Goal: Information Seeking & Learning: Learn about a topic

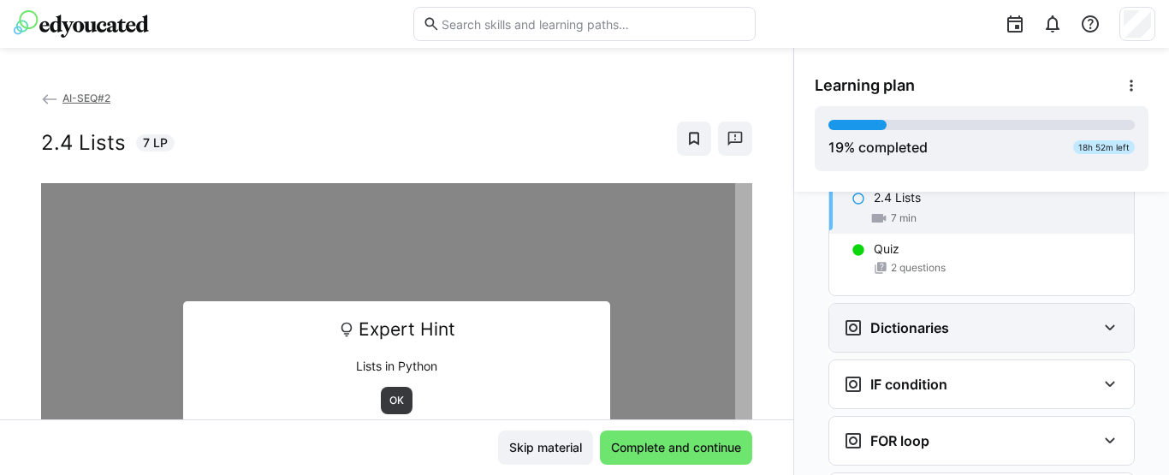
scroll to position [1145, 0]
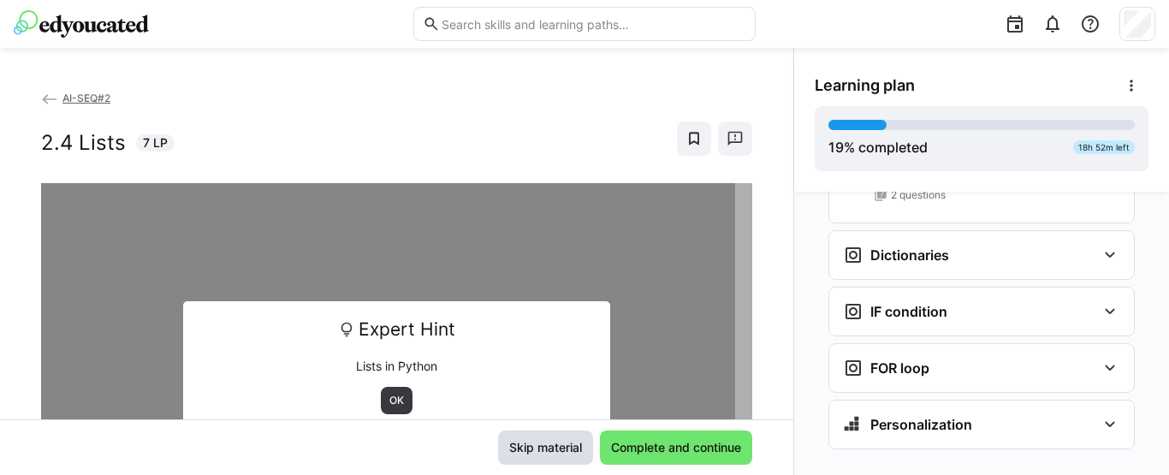
click at [535, 446] on span "Skip material" at bounding box center [546, 447] width 78 height 17
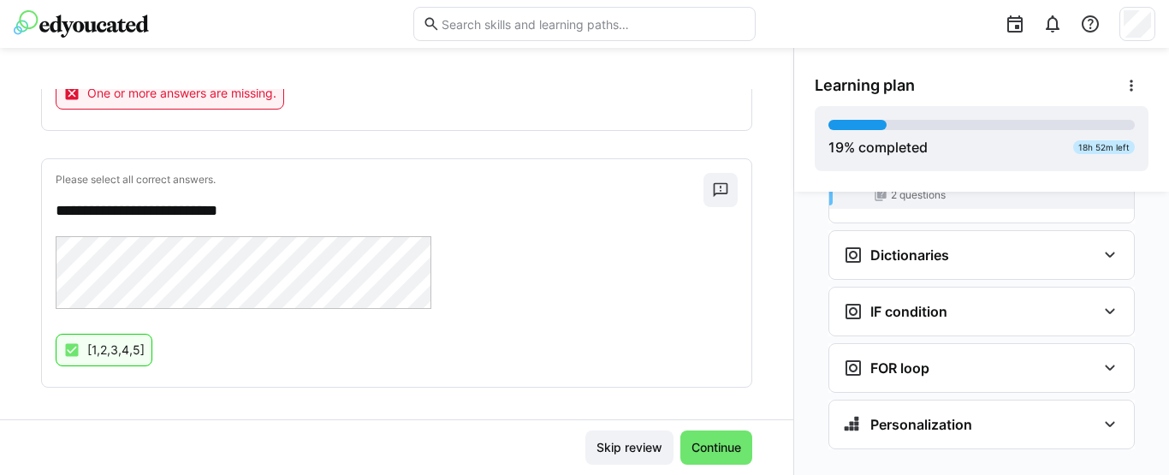
scroll to position [618, 0]
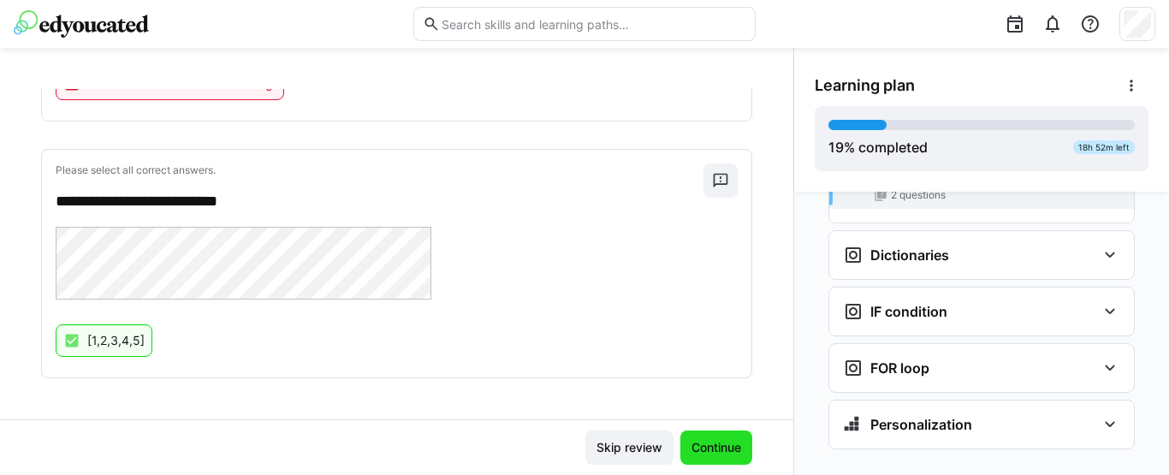
click at [690, 447] on span "Continue" at bounding box center [716, 447] width 55 height 17
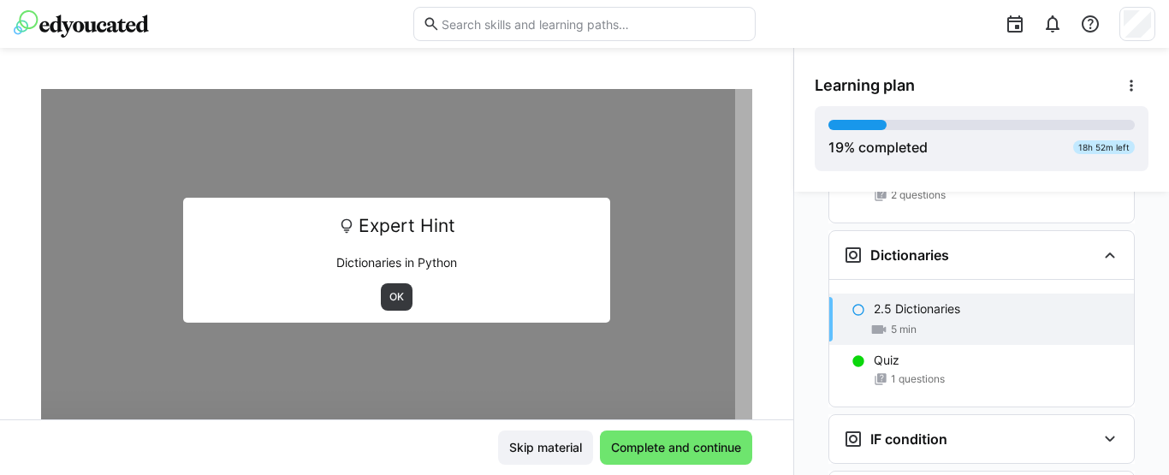
scroll to position [97, 0]
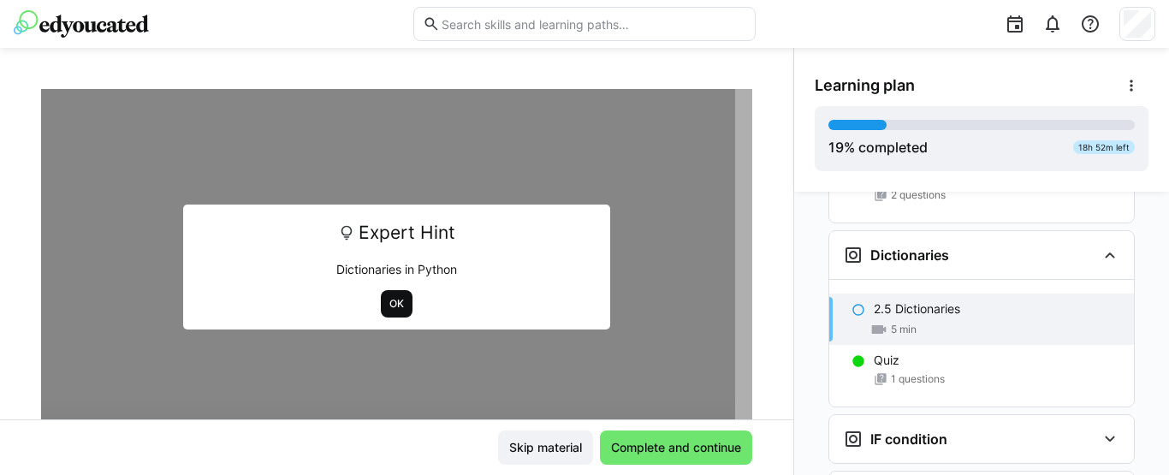
click at [388, 310] on span "OK" at bounding box center [397, 304] width 18 height 14
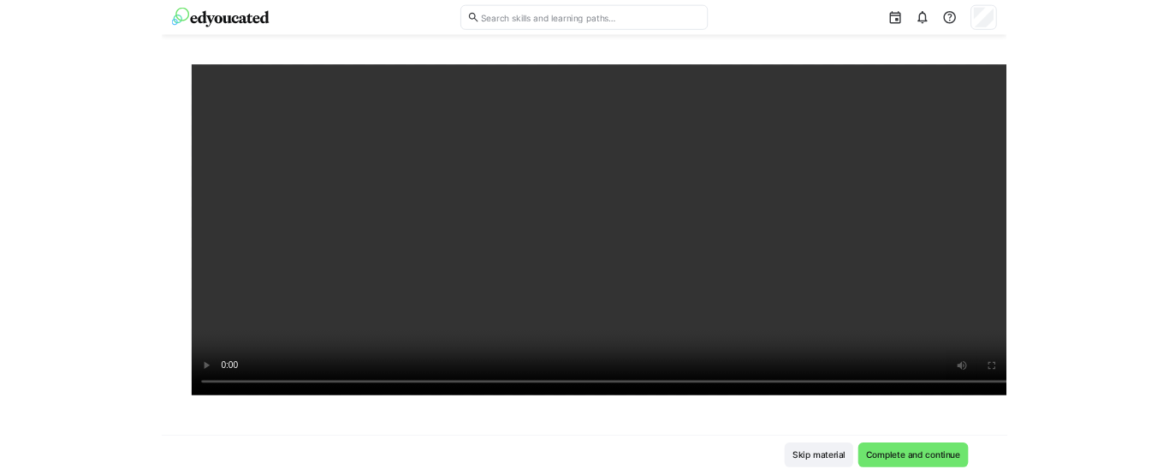
scroll to position [1145, 0]
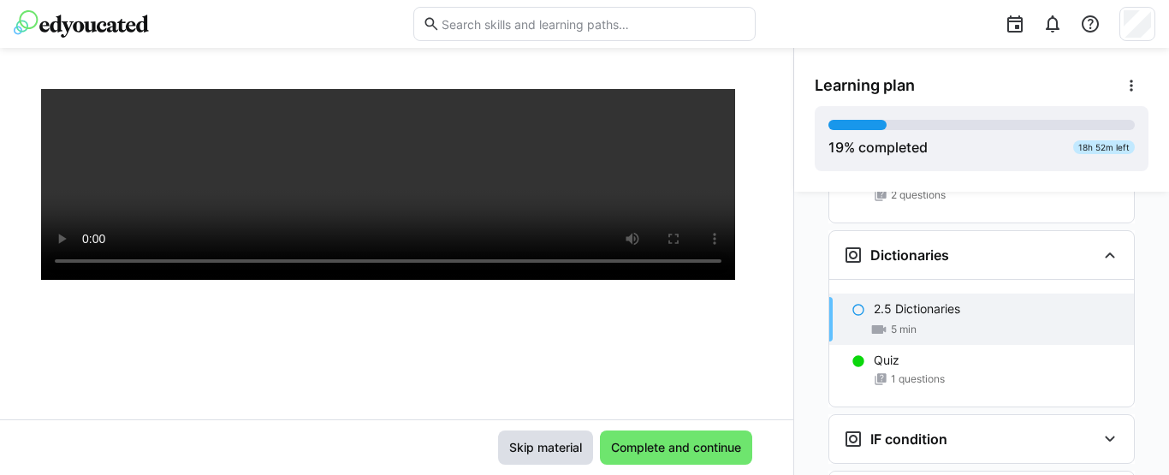
click at [541, 450] on span "Skip material" at bounding box center [546, 447] width 78 height 17
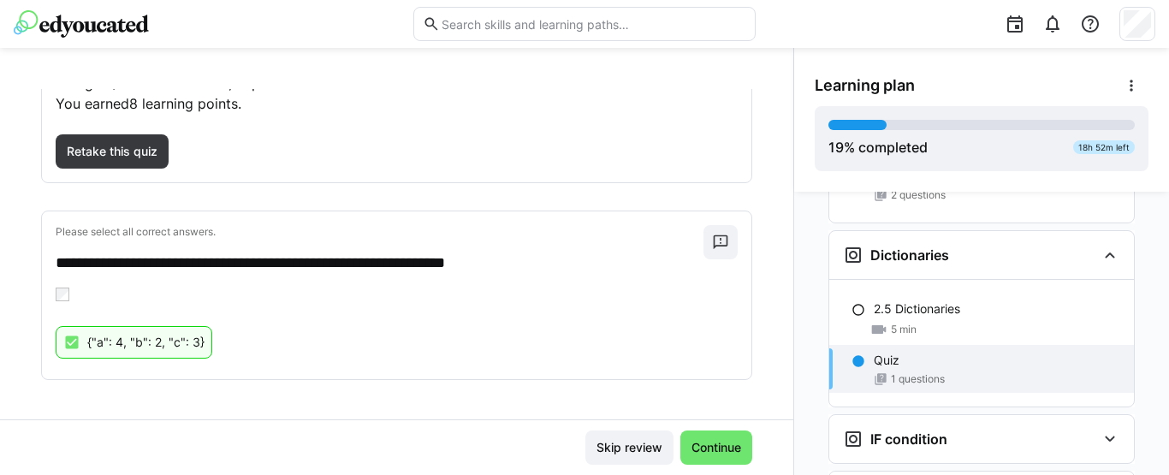
scroll to position [144, 0]
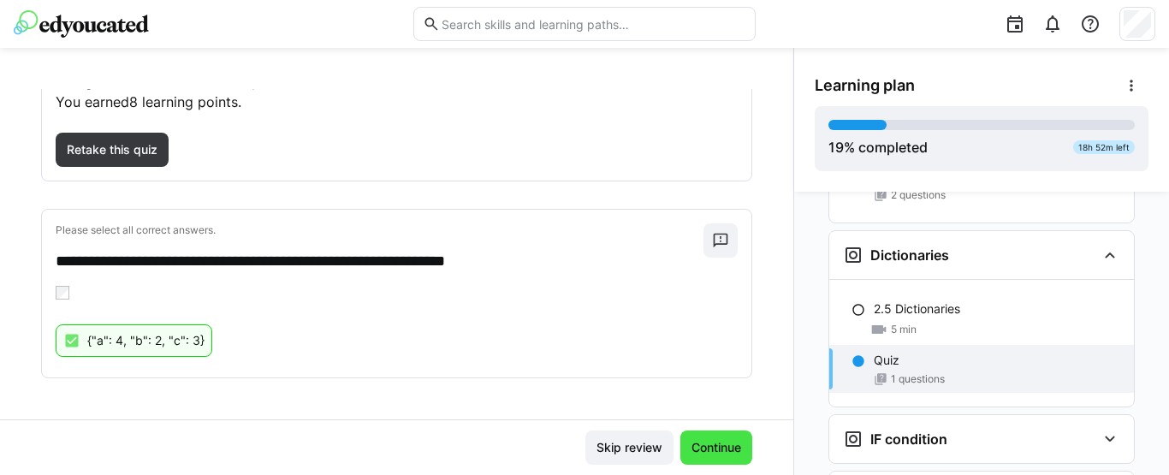
click at [704, 460] on span "Continue" at bounding box center [716, 447] width 72 height 34
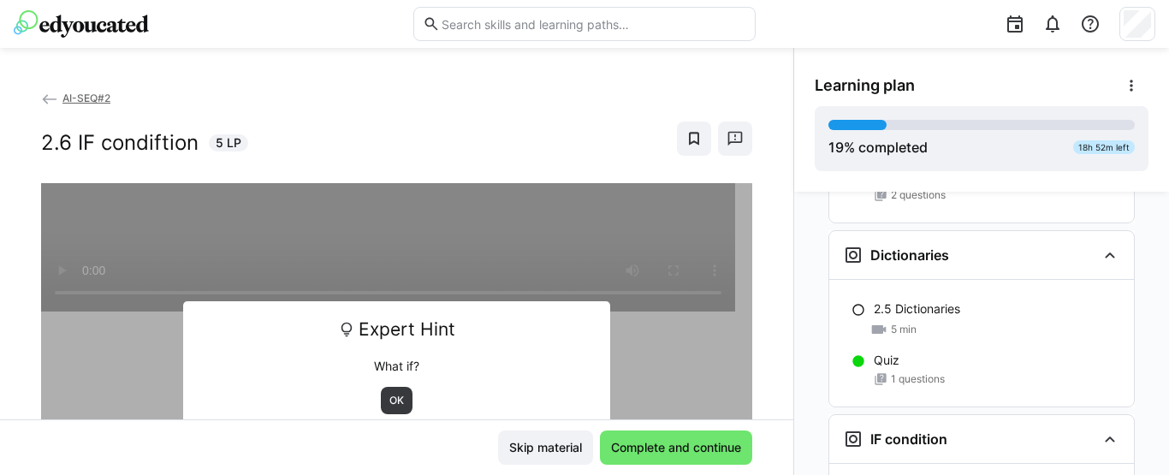
scroll to position [1273, 0]
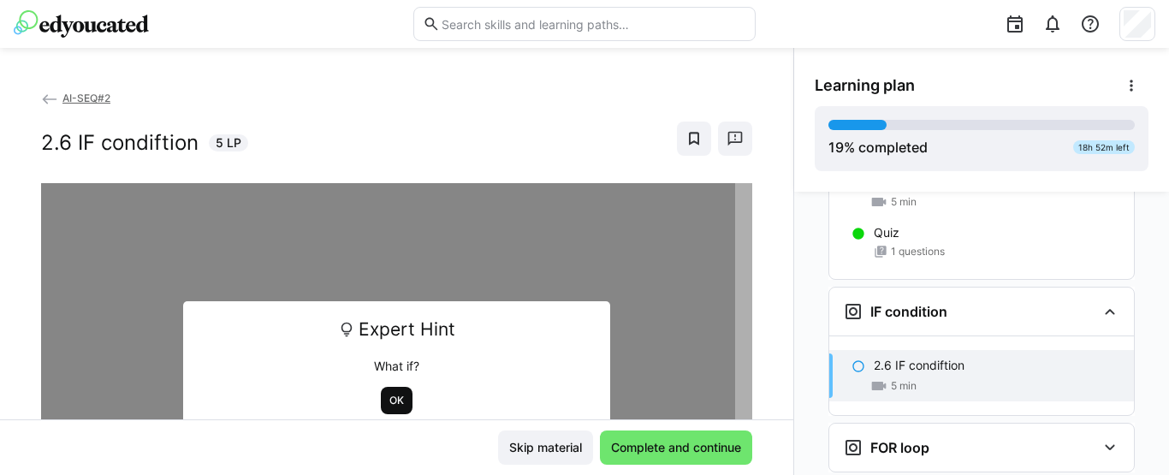
click at [388, 401] on span "OK" at bounding box center [397, 401] width 18 height 14
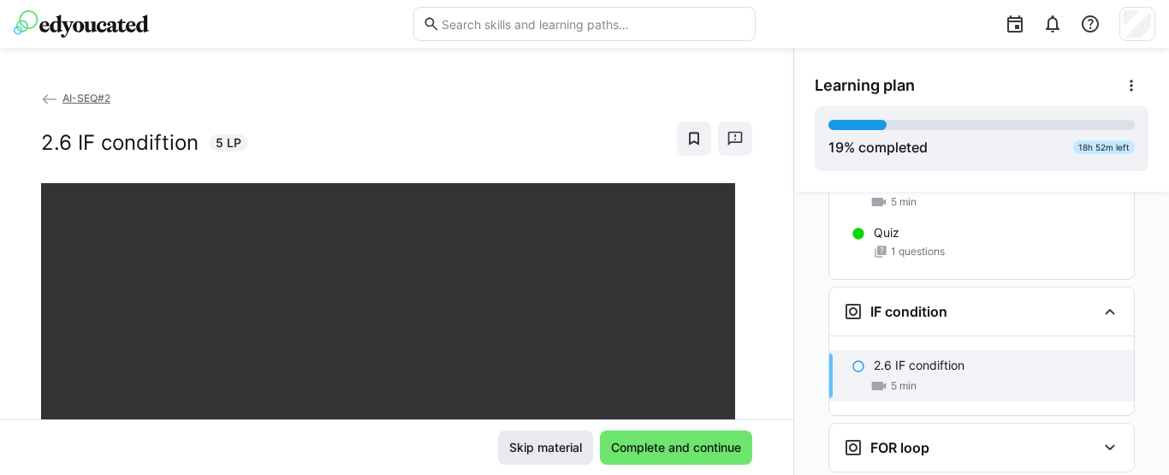
click at [526, 454] on span "Skip material" at bounding box center [546, 447] width 78 height 17
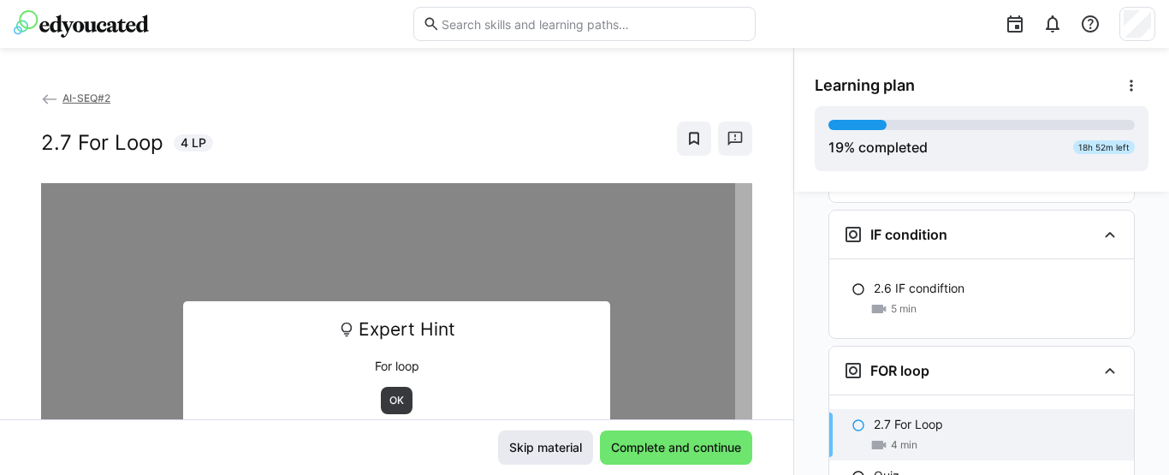
scroll to position [1352, 0]
click at [388, 395] on span "OK" at bounding box center [397, 401] width 18 height 14
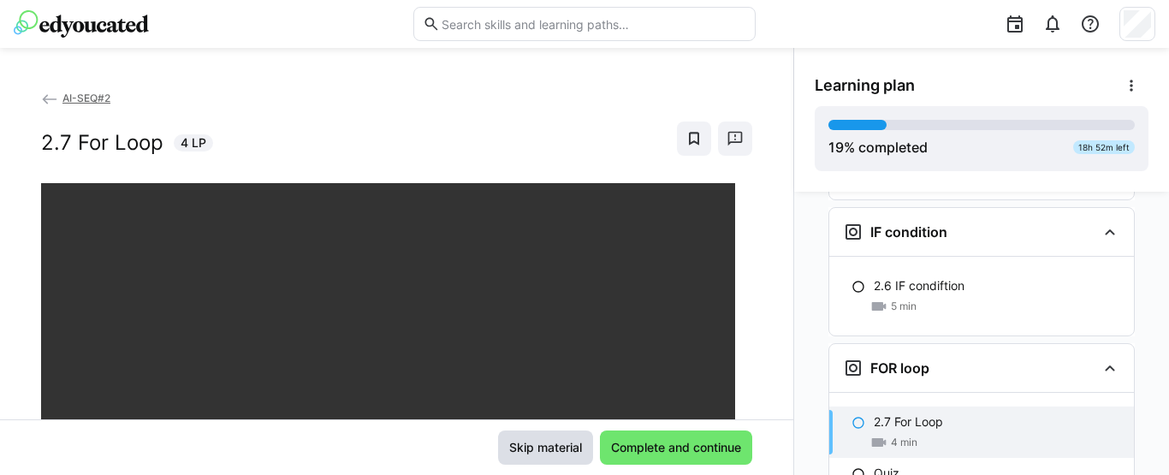
click at [524, 445] on span "Skip material" at bounding box center [546, 447] width 78 height 17
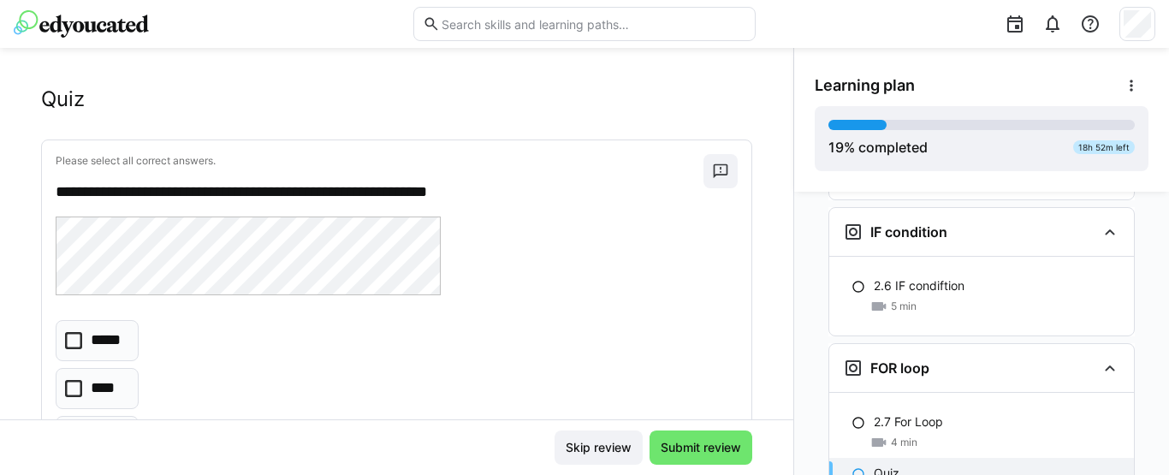
scroll to position [40, 0]
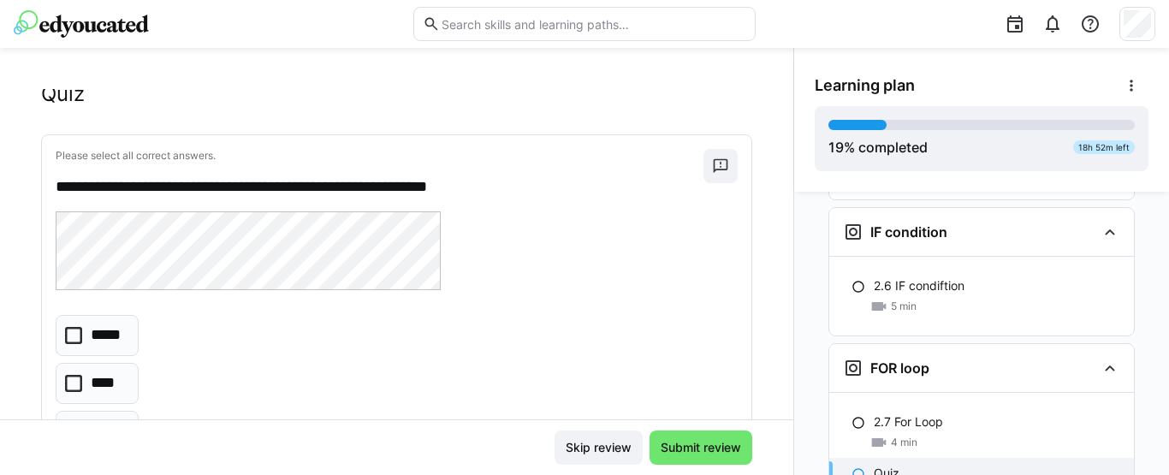
click at [74, 339] on icon at bounding box center [73, 335] width 17 height 17
click at [66, 379] on icon at bounding box center [73, 383] width 17 height 17
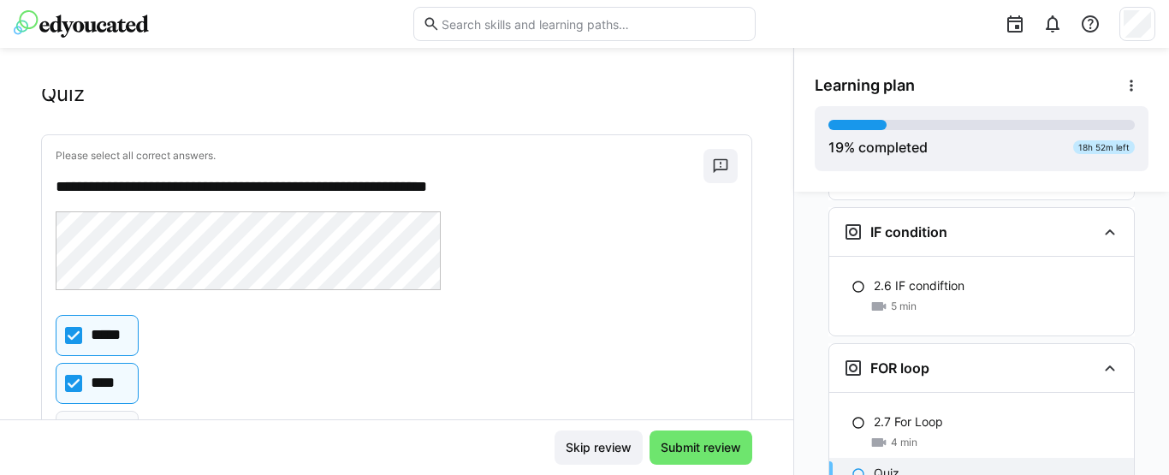
click at [76, 334] on icon at bounding box center [73, 335] width 17 height 17
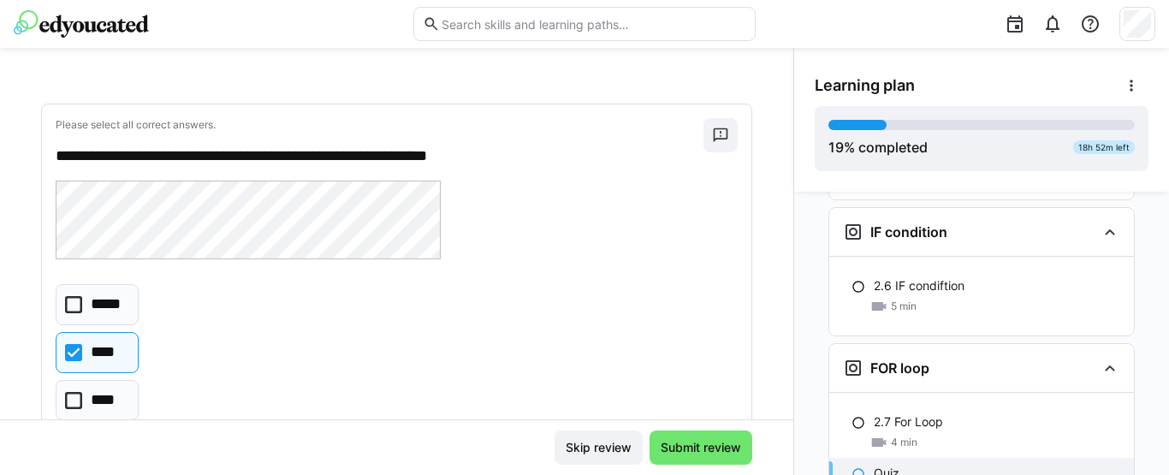
scroll to position [74, 0]
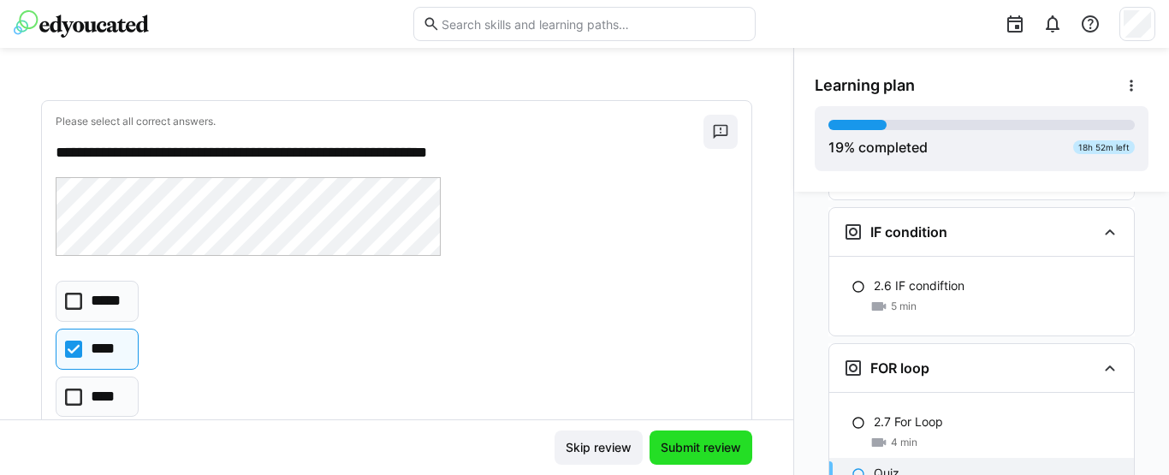
click at [667, 444] on span "Submit review" at bounding box center [701, 447] width 86 height 17
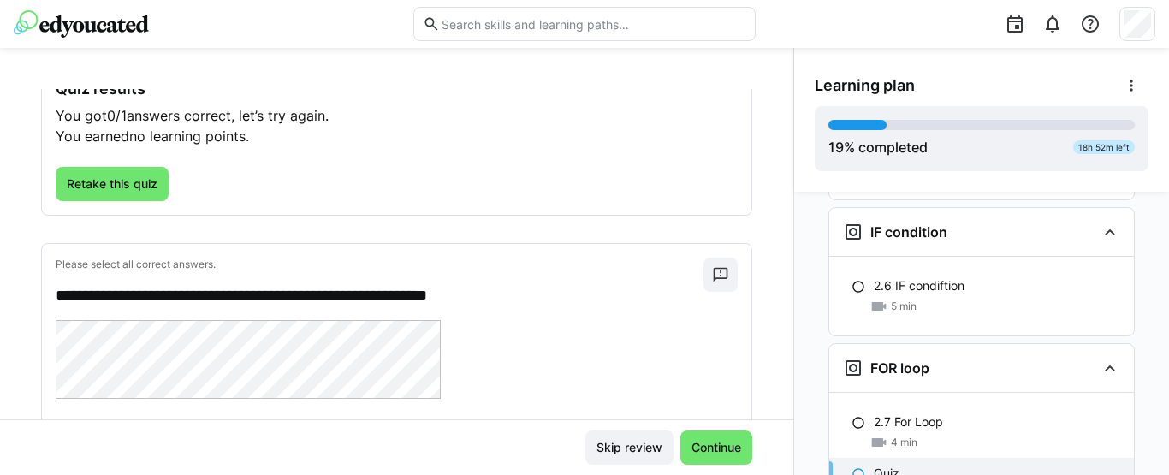
scroll to position [106, 0]
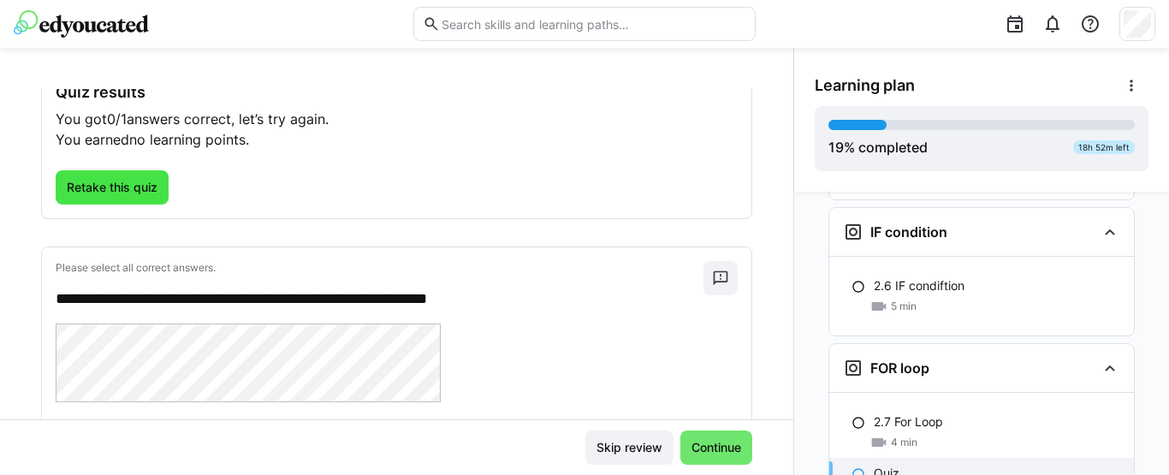
click at [128, 196] on span "Retake this quiz" at bounding box center [112, 187] width 113 height 34
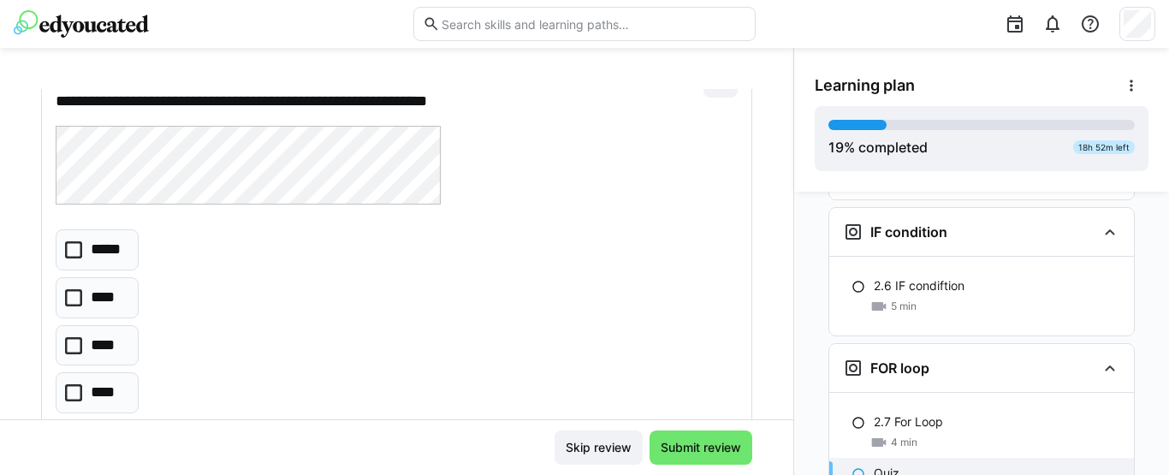
scroll to position [124, 0]
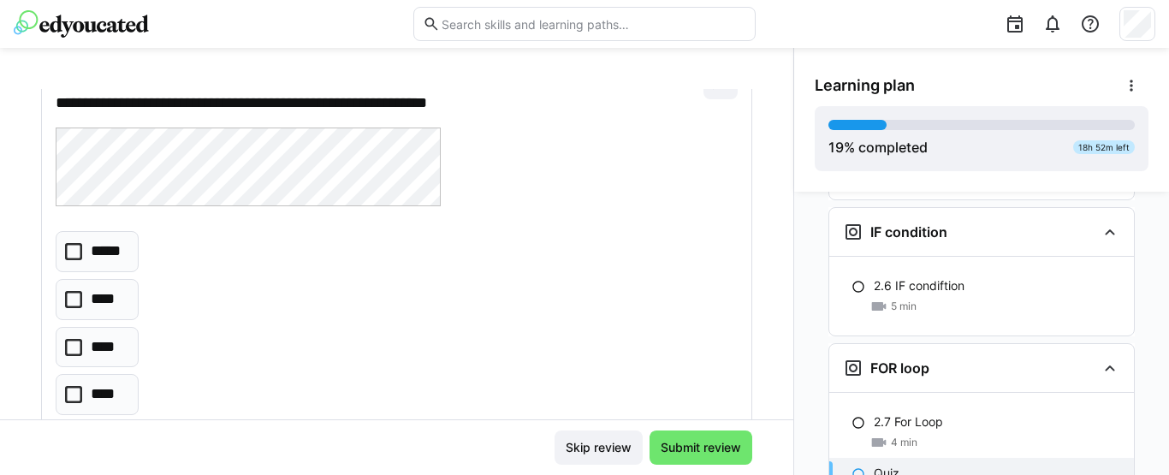
click at [67, 351] on icon at bounding box center [73, 347] width 17 height 17
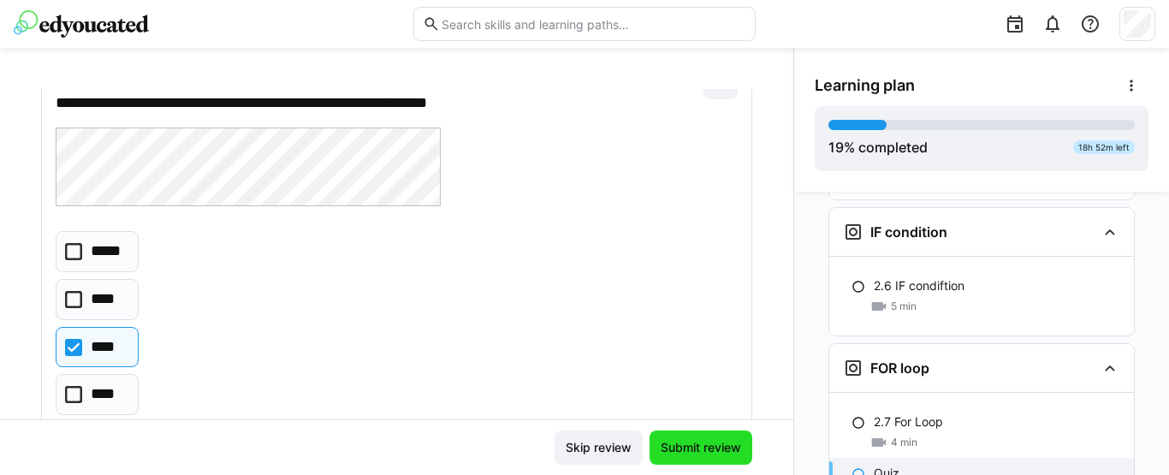
click at [682, 444] on span "Submit review" at bounding box center [701, 447] width 86 height 17
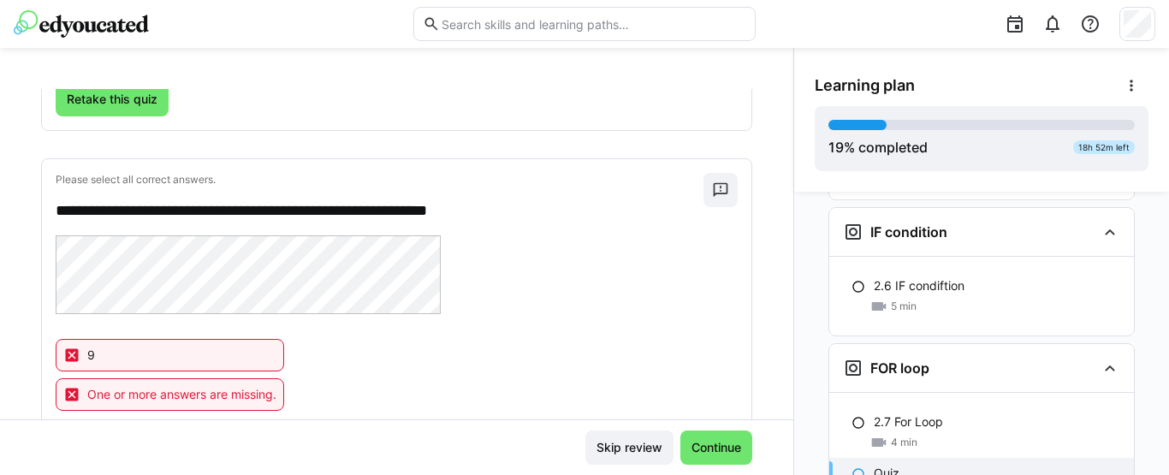
scroll to position [148, 0]
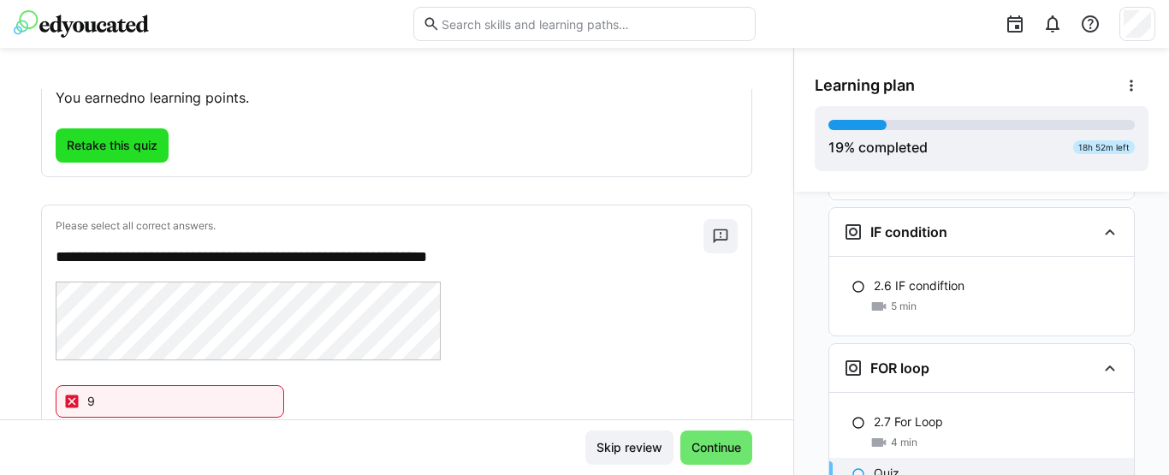
click at [143, 148] on span "Retake this quiz" at bounding box center [112, 145] width 96 height 17
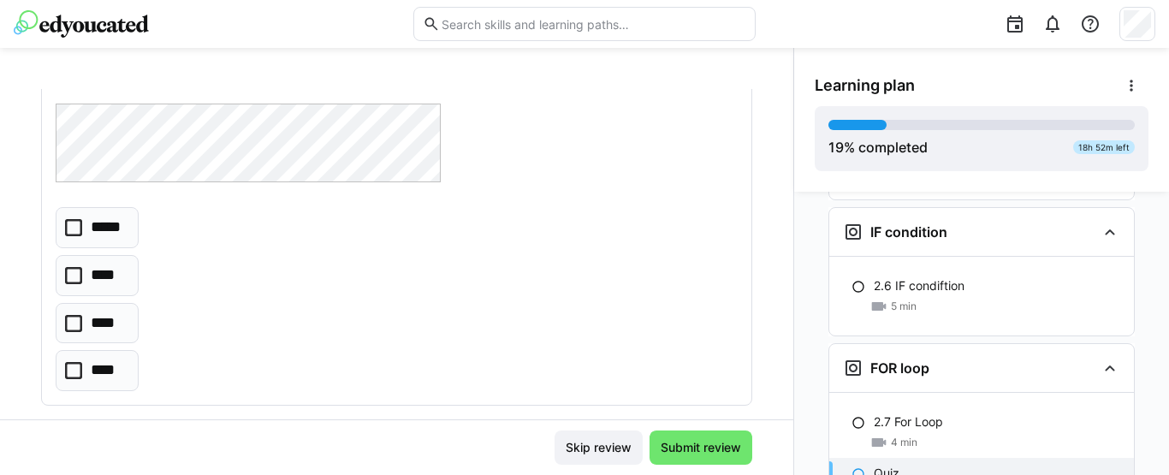
click at [74, 286] on eds-checkbox "****" at bounding box center [97, 275] width 83 height 41
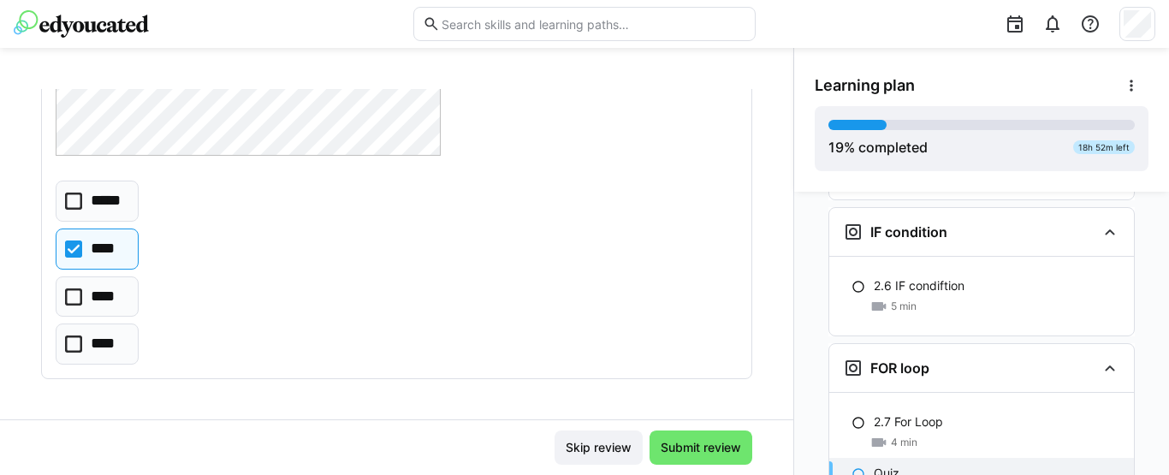
scroll to position [175, 0]
click at [72, 244] on icon at bounding box center [73, 248] width 17 height 17
click at [76, 343] on icon at bounding box center [73, 343] width 17 height 17
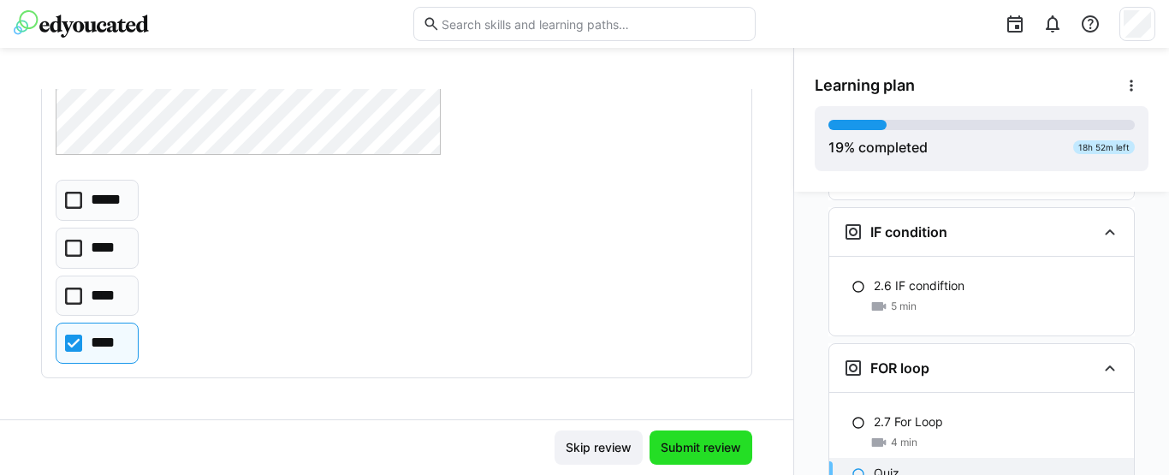
click at [674, 451] on span "Submit review" at bounding box center [701, 447] width 86 height 17
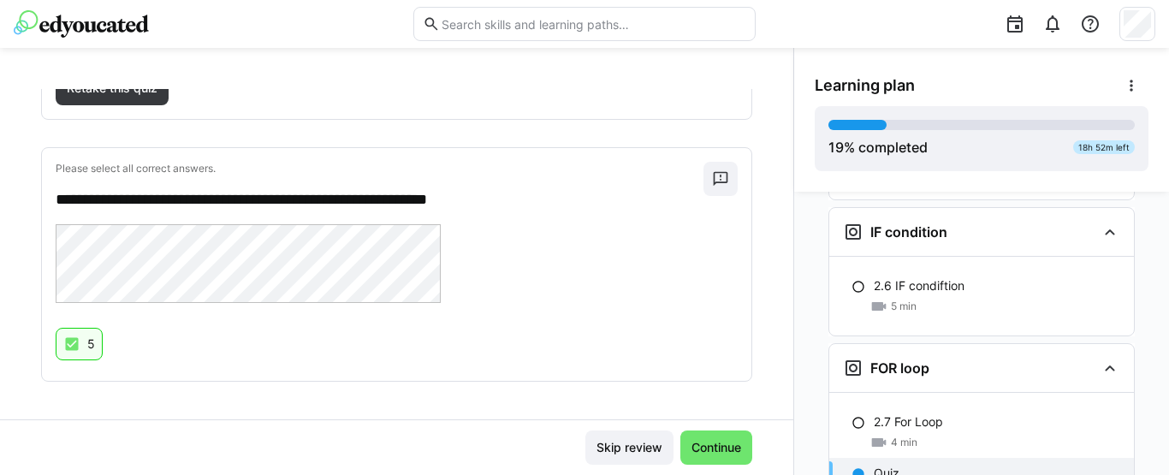
scroll to position [209, 0]
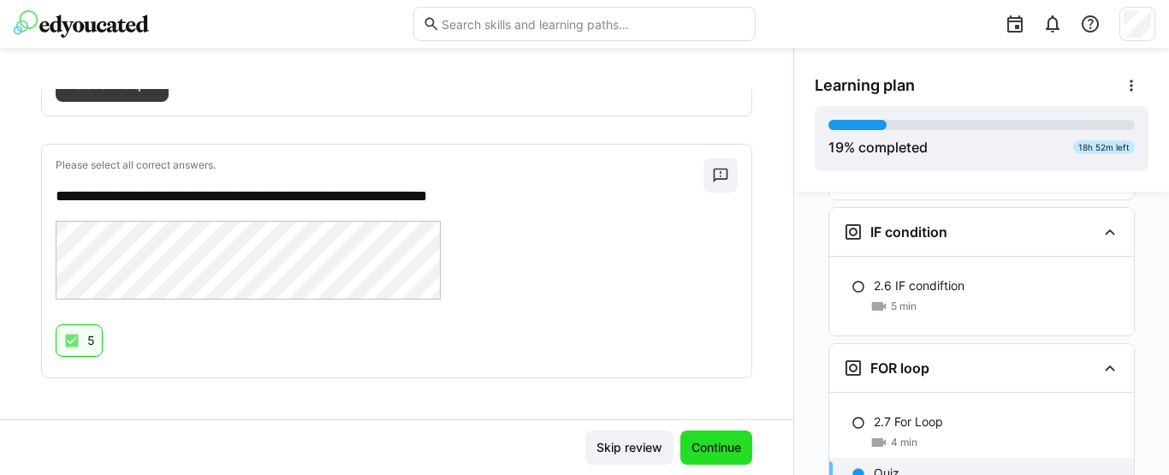
click at [718, 444] on span "Continue" at bounding box center [716, 447] width 55 height 17
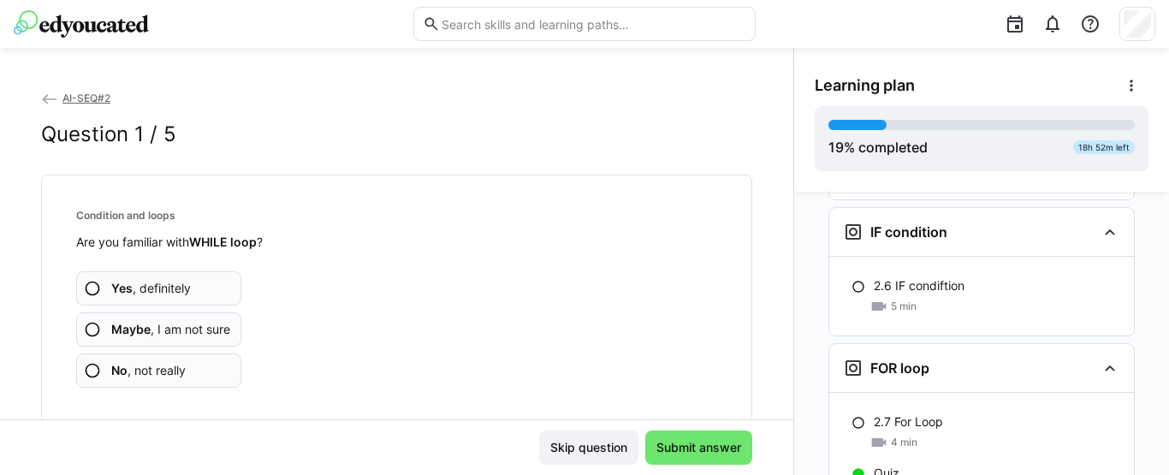
scroll to position [1480, 0]
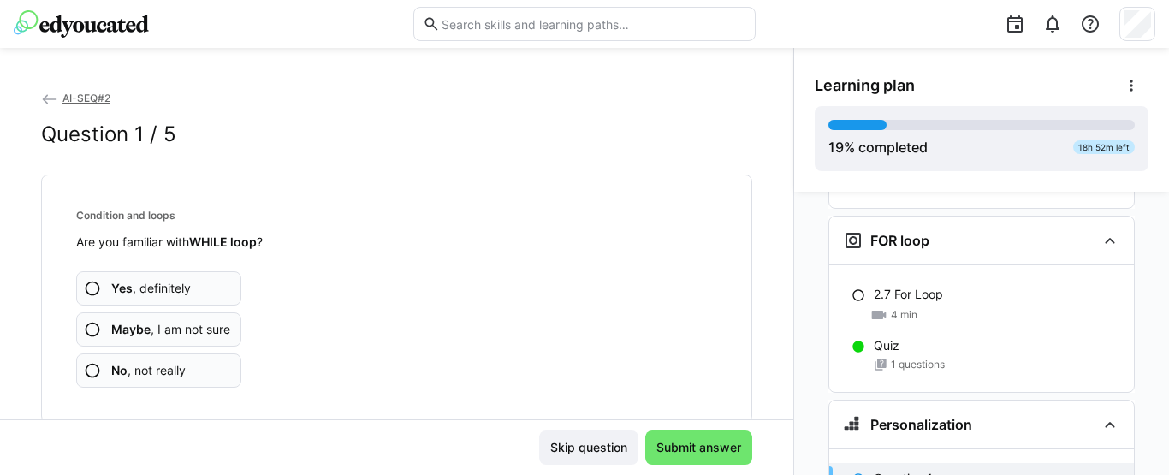
click at [91, 364] on eds-icon at bounding box center [92, 370] width 17 height 17
click at [92, 373] on eds-icon at bounding box center [92, 370] width 17 height 17
click at [85, 373] on eds-icon at bounding box center [92, 370] width 17 height 17
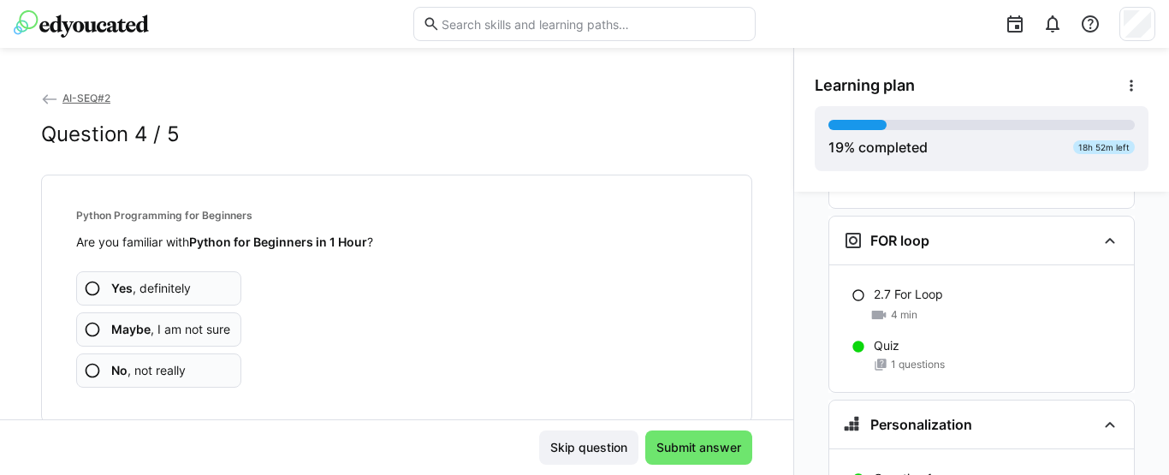
click at [94, 369] on eds-icon at bounding box center [92, 370] width 17 height 17
click at [94, 373] on eds-icon at bounding box center [92, 370] width 17 height 17
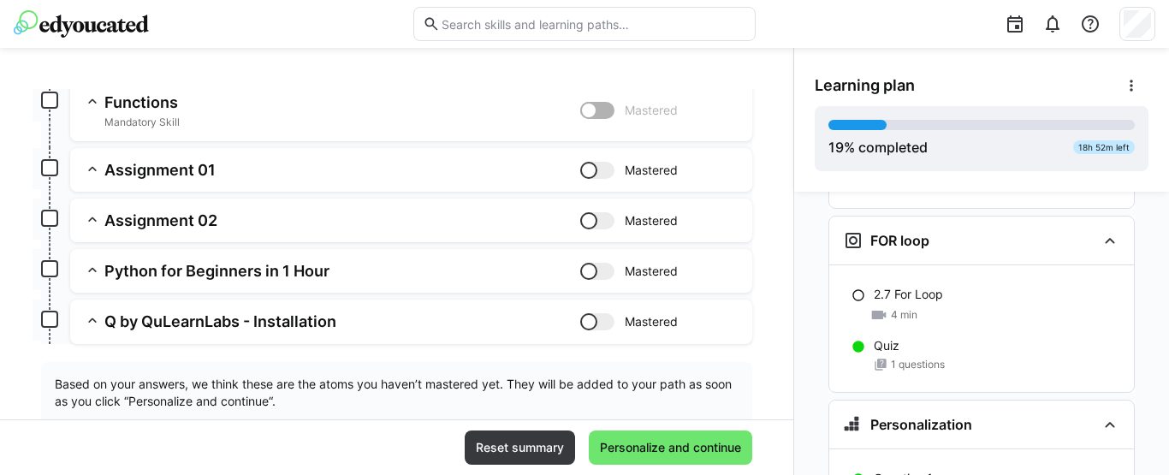
scroll to position [298, 0]
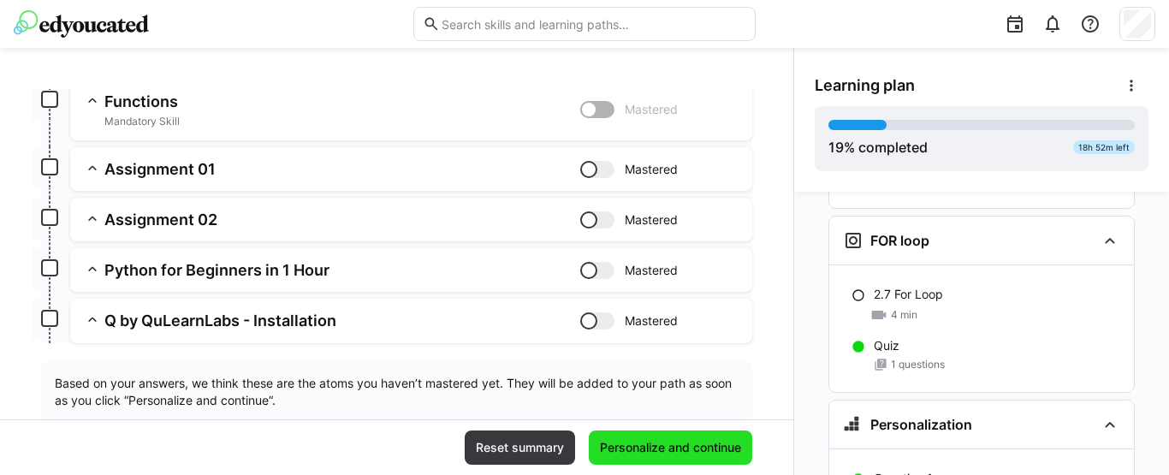
click at [647, 446] on span "Personalize and continue" at bounding box center [670, 447] width 146 height 17
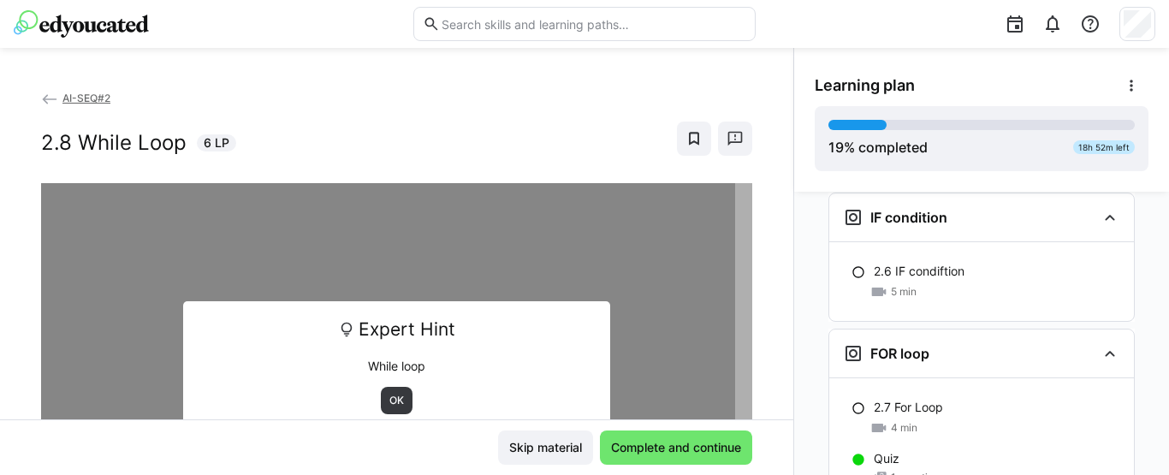
scroll to position [1362, 0]
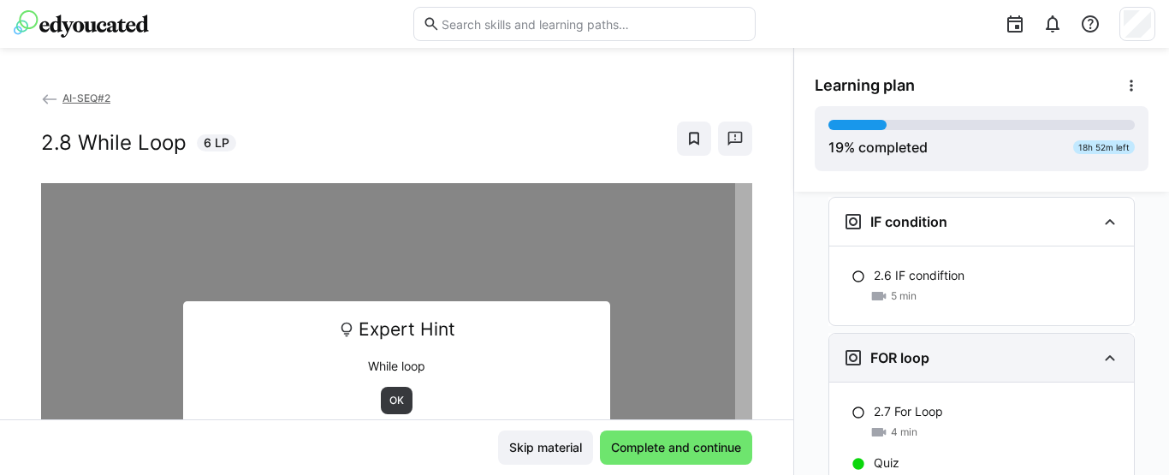
click at [870, 349] on h3 "FOR loop" at bounding box center [899, 357] width 59 height 17
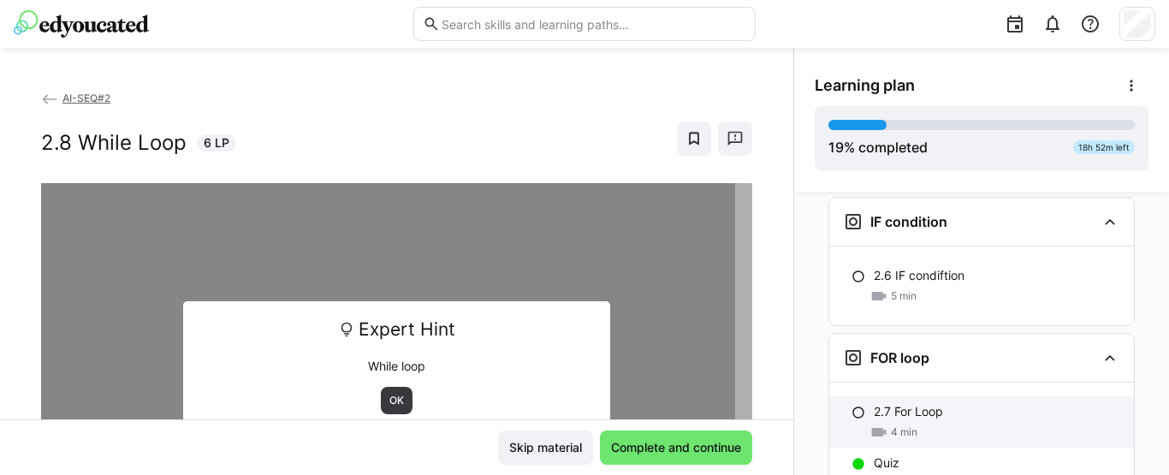
click at [874, 403] on p "2.7 For Loop" at bounding box center [908, 411] width 69 height 17
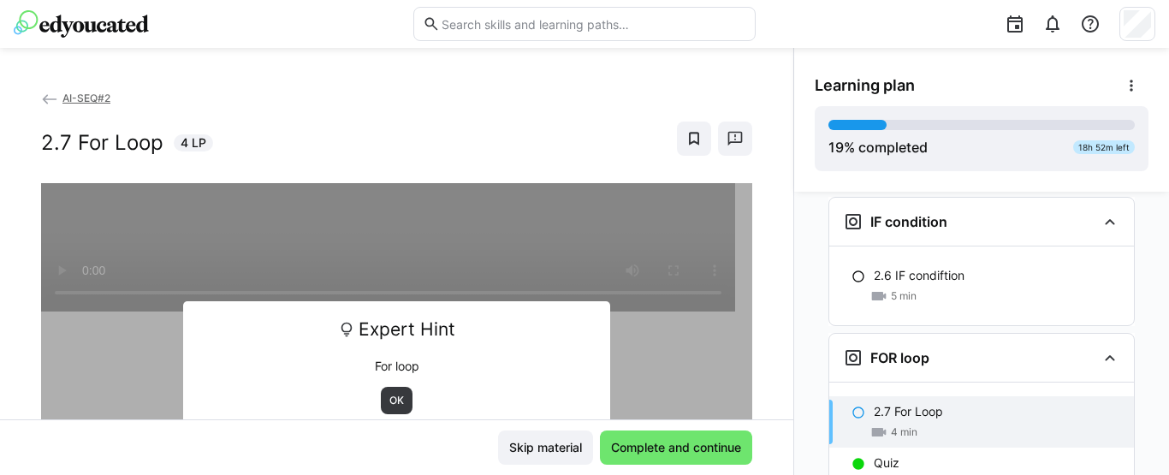
scroll to position [1476, 0]
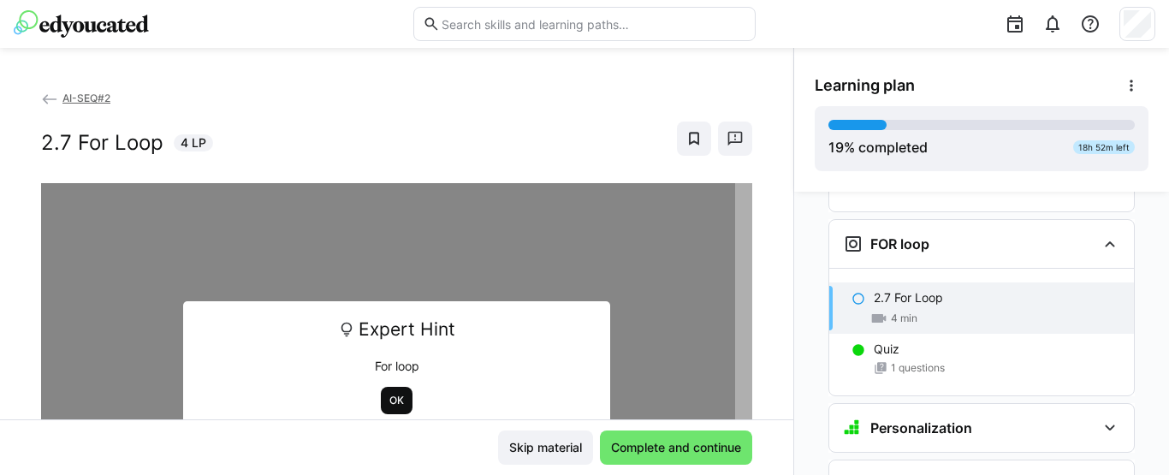
click at [395, 401] on span "OK" at bounding box center [397, 401] width 18 height 14
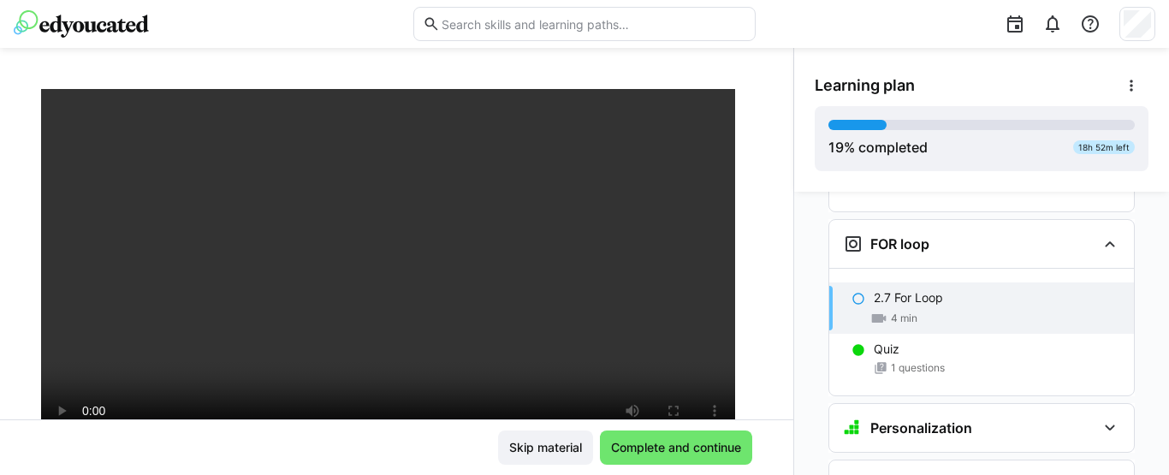
scroll to position [151, 0]
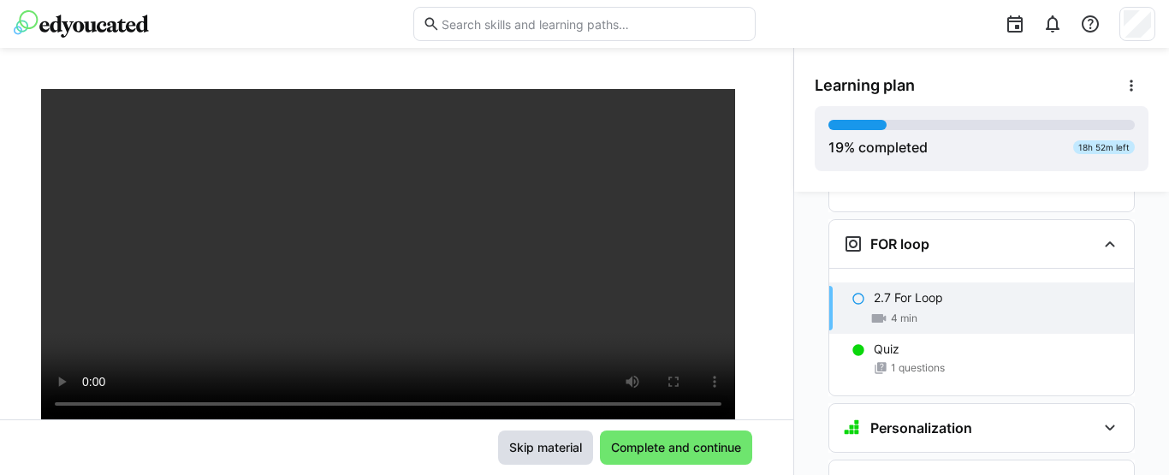
click at [542, 449] on span "Skip material" at bounding box center [546, 447] width 78 height 17
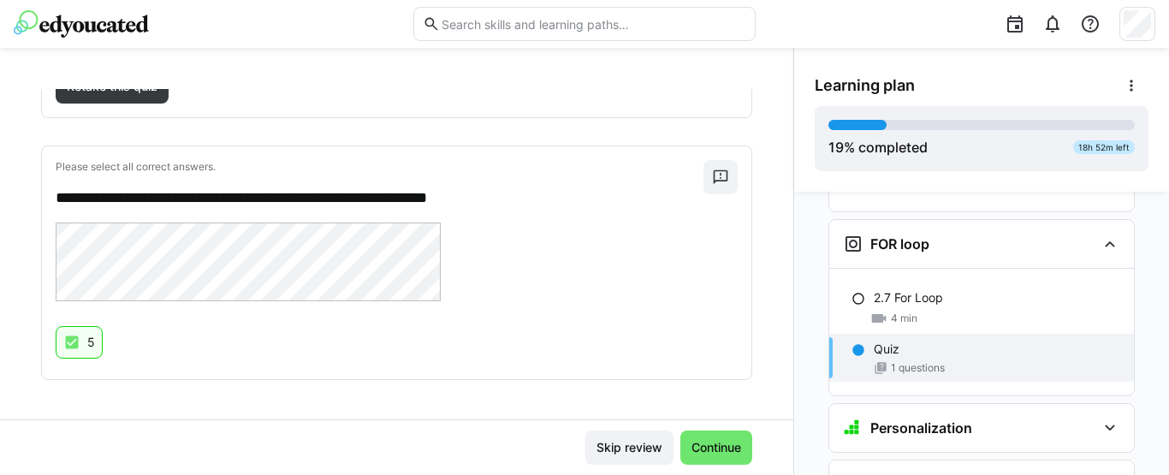
scroll to position [209, 0]
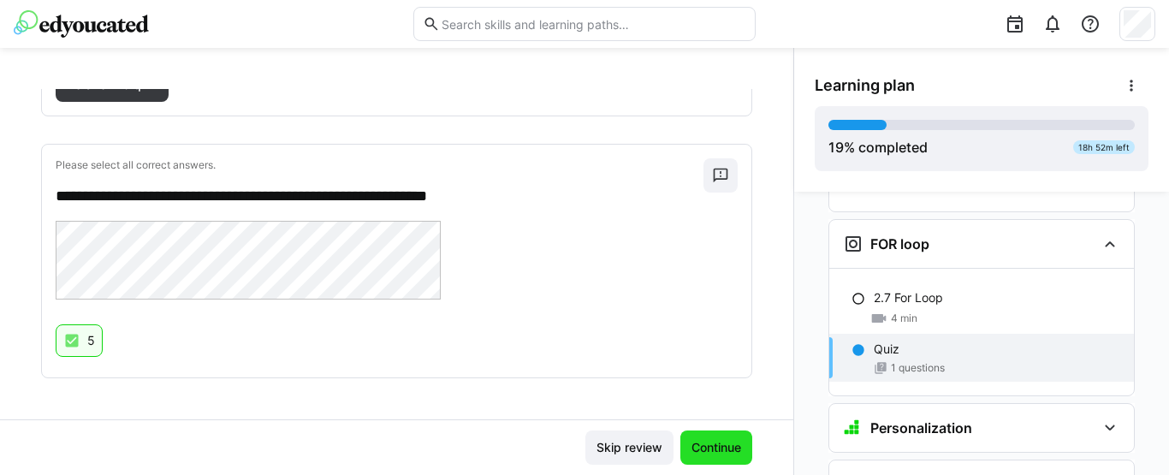
click at [694, 452] on span "Continue" at bounding box center [716, 447] width 55 height 17
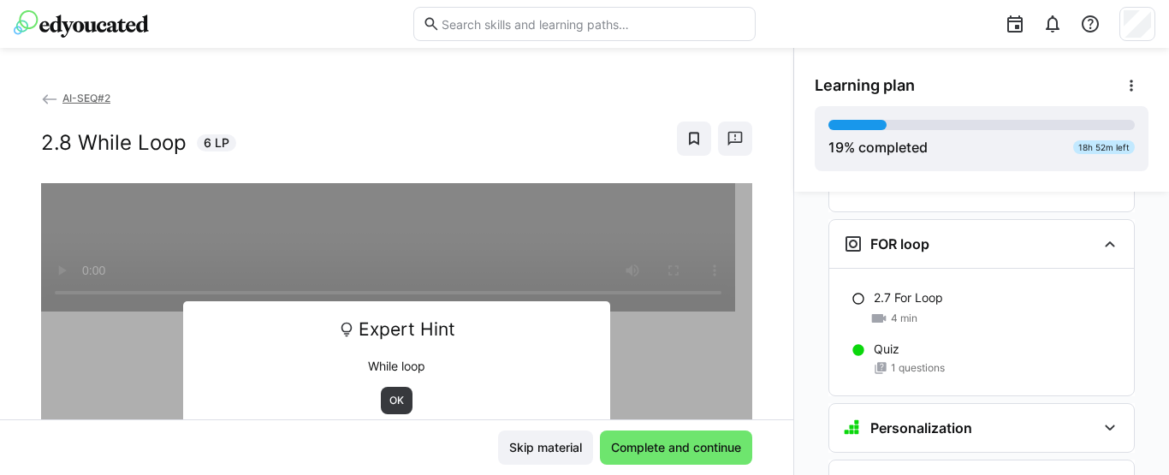
scroll to position [1717, 0]
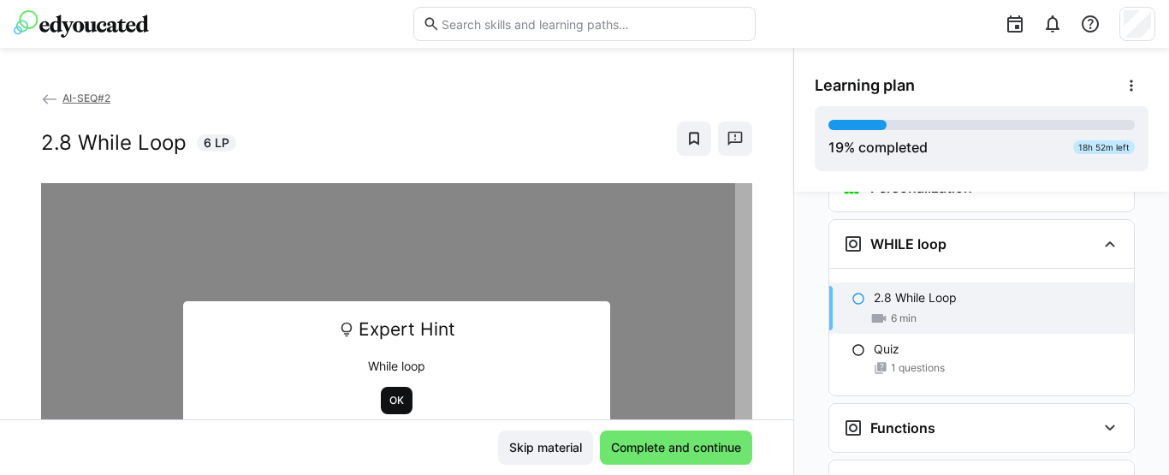
click at [388, 397] on span "OK" at bounding box center [397, 401] width 18 height 14
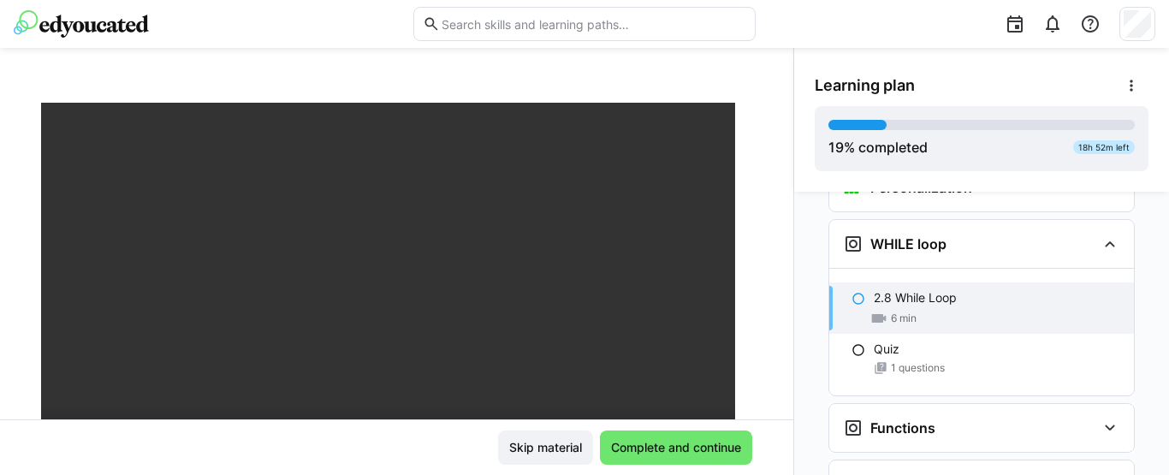
scroll to position [145, 0]
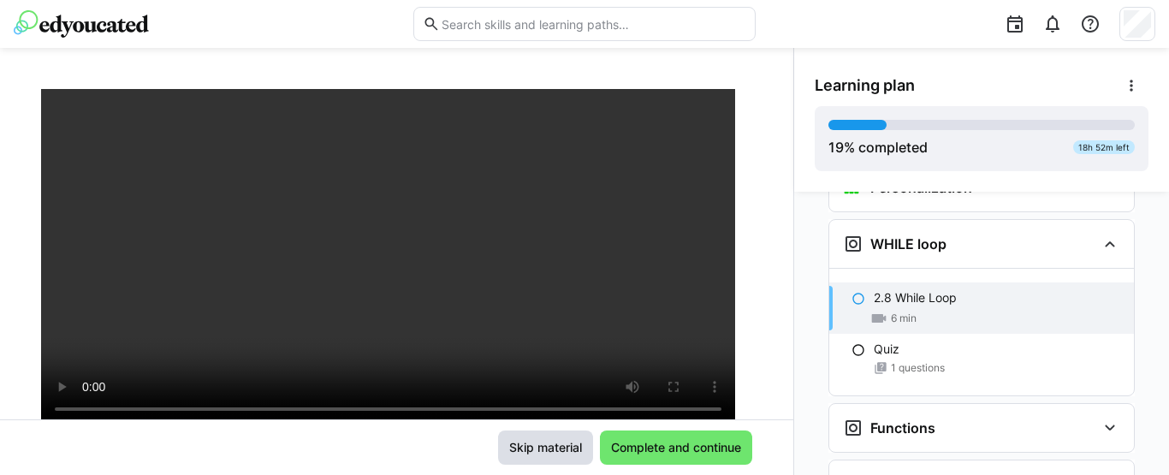
click at [545, 446] on span "Skip material" at bounding box center [546, 447] width 78 height 17
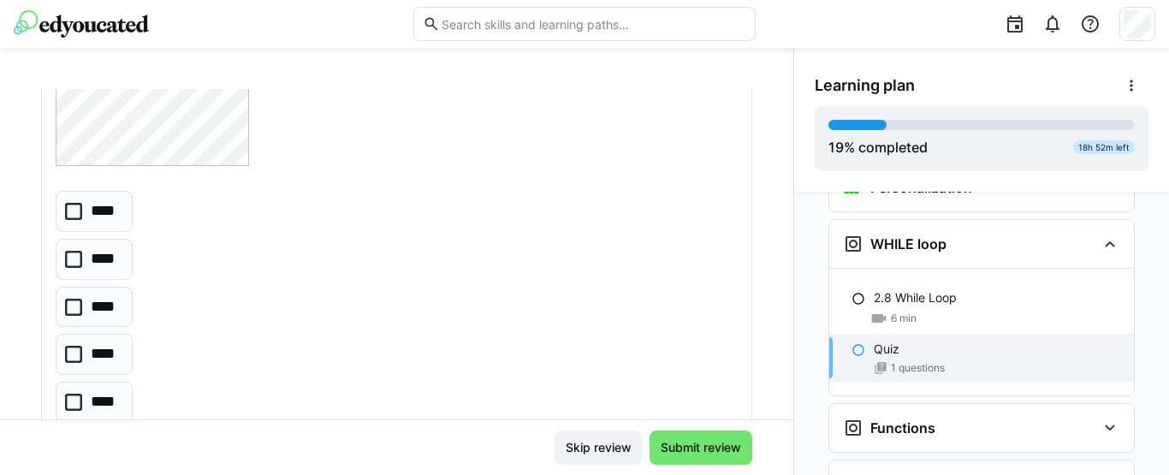
scroll to position [265, 0]
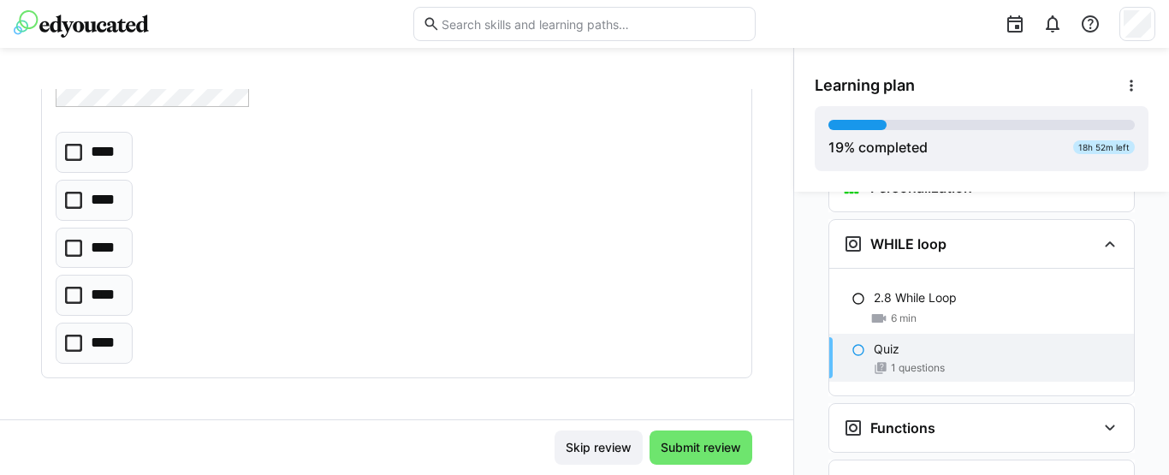
click at [72, 347] on icon at bounding box center [73, 343] width 17 height 17
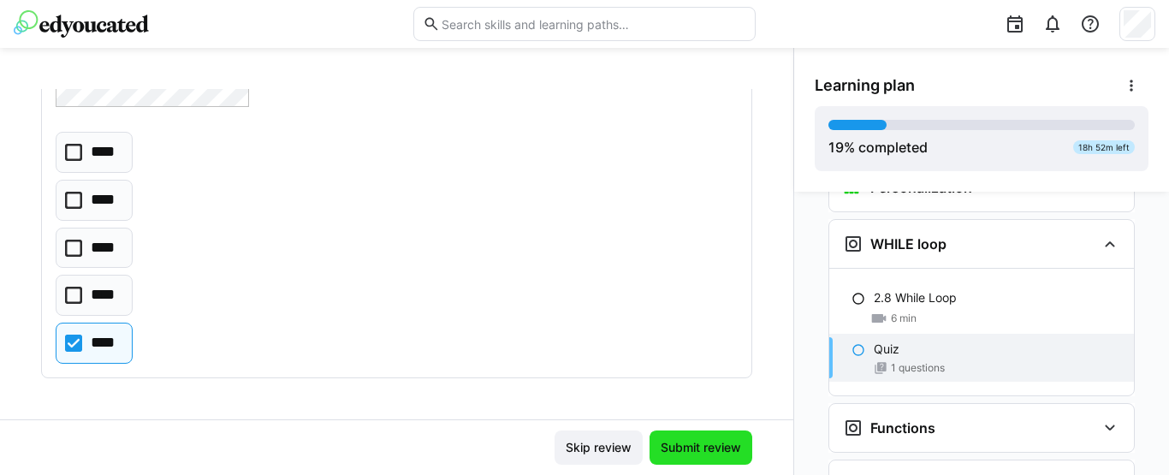
click at [661, 446] on span "Submit review" at bounding box center [701, 447] width 86 height 17
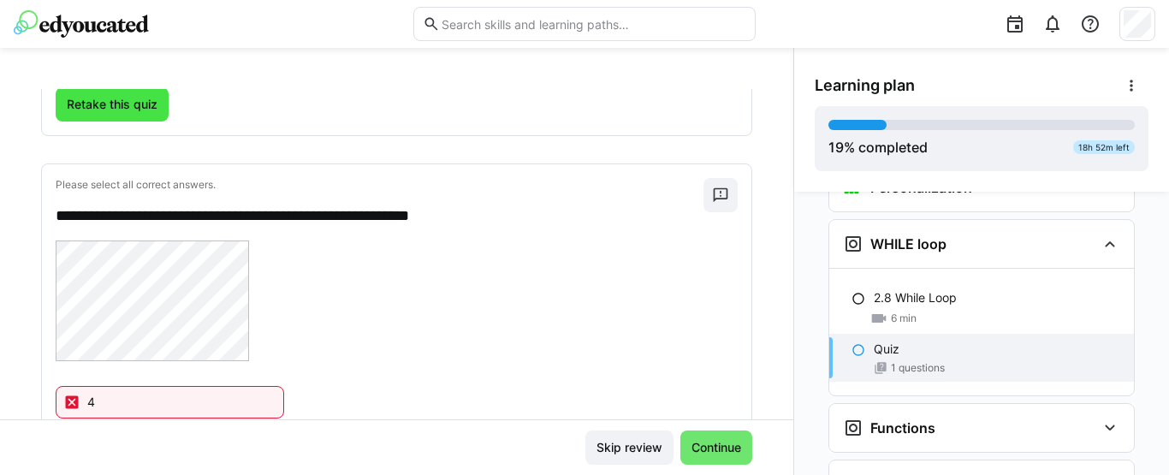
scroll to position [130, 0]
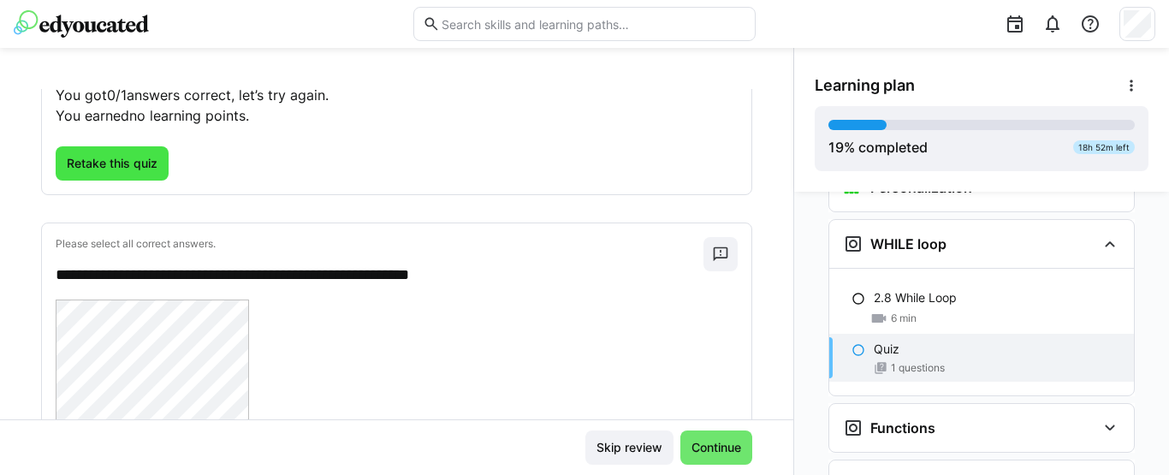
click at [118, 163] on span "Retake this quiz" at bounding box center [112, 163] width 96 height 17
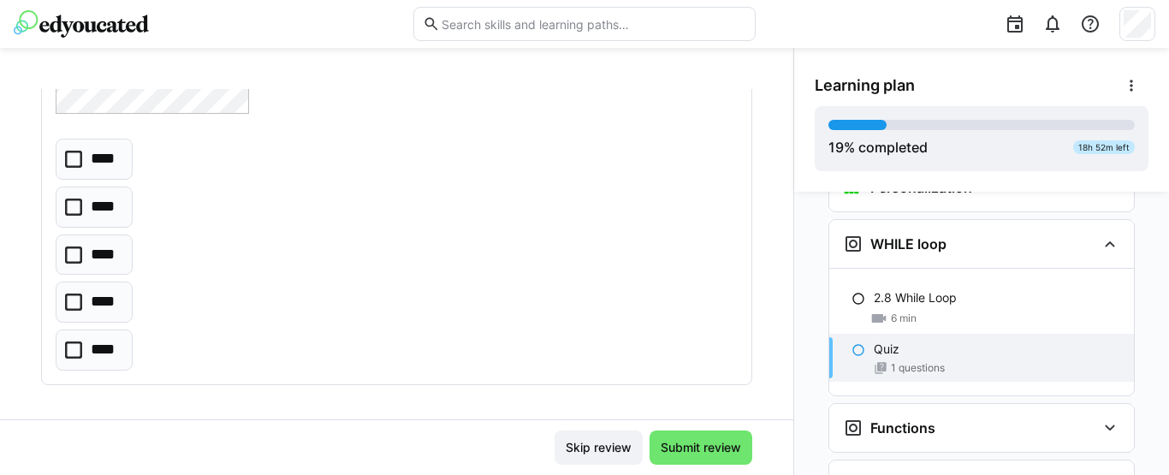
scroll to position [259, 0]
click at [80, 300] on icon at bounding box center [73, 301] width 17 height 17
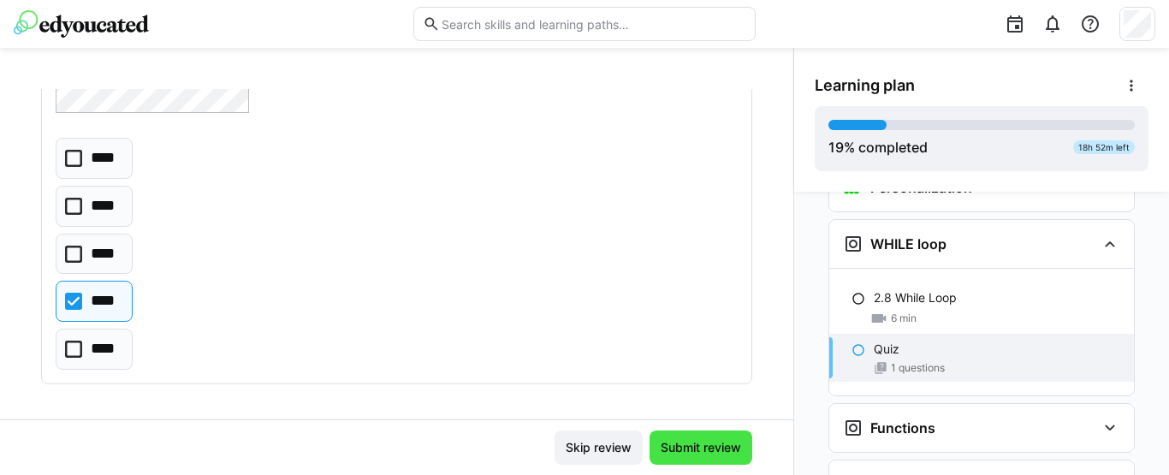
click at [679, 457] on span "Submit review" at bounding box center [701, 447] width 103 height 34
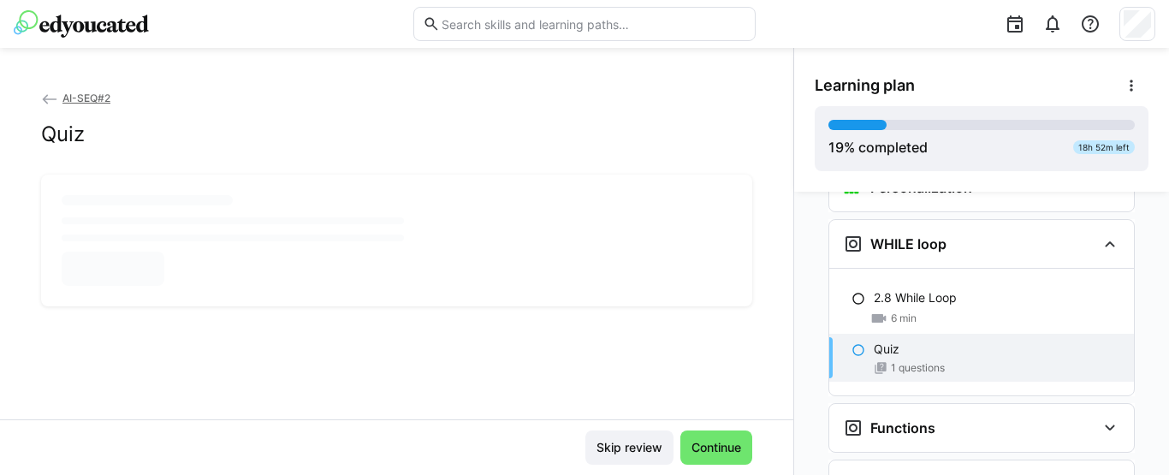
scroll to position [0, 0]
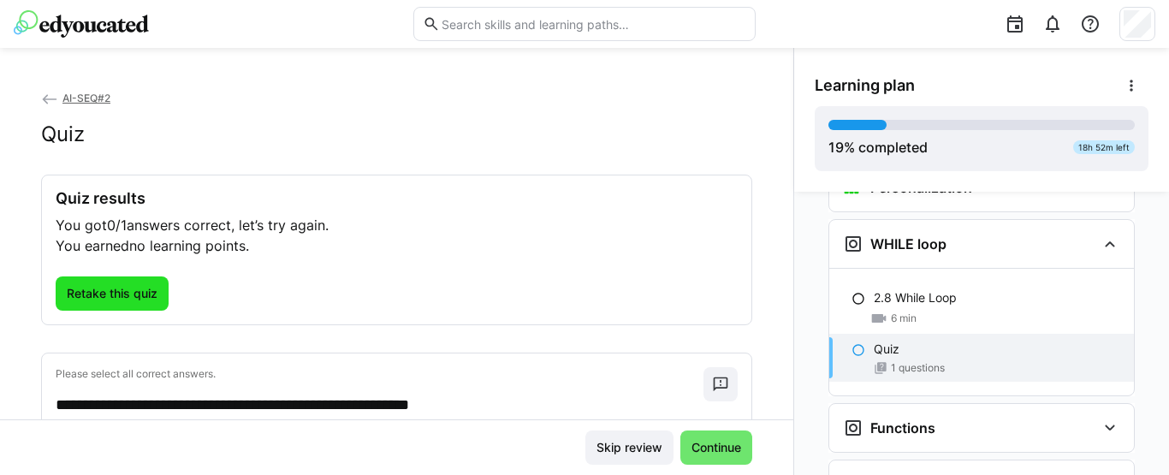
click at [139, 295] on span "Retake this quiz" at bounding box center [112, 293] width 96 height 17
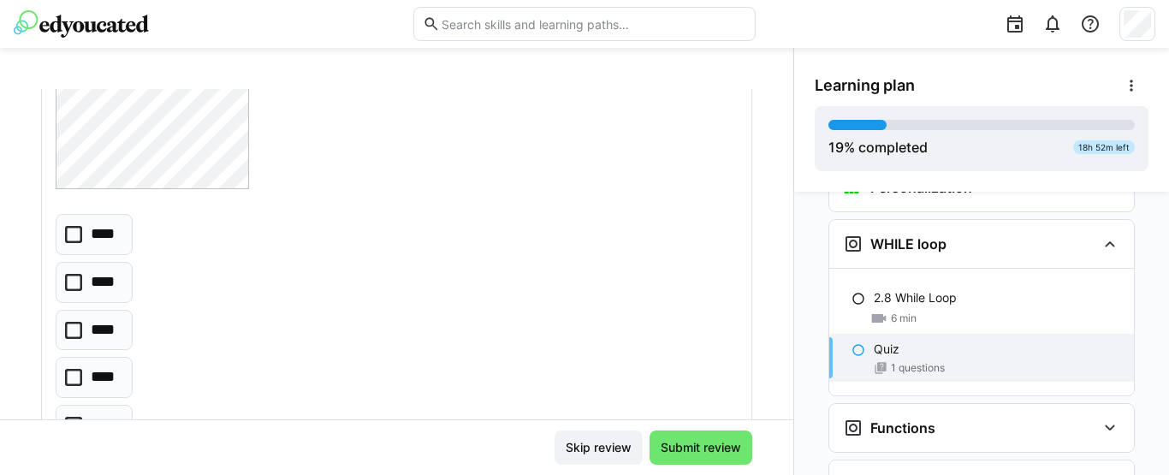
scroll to position [265, 0]
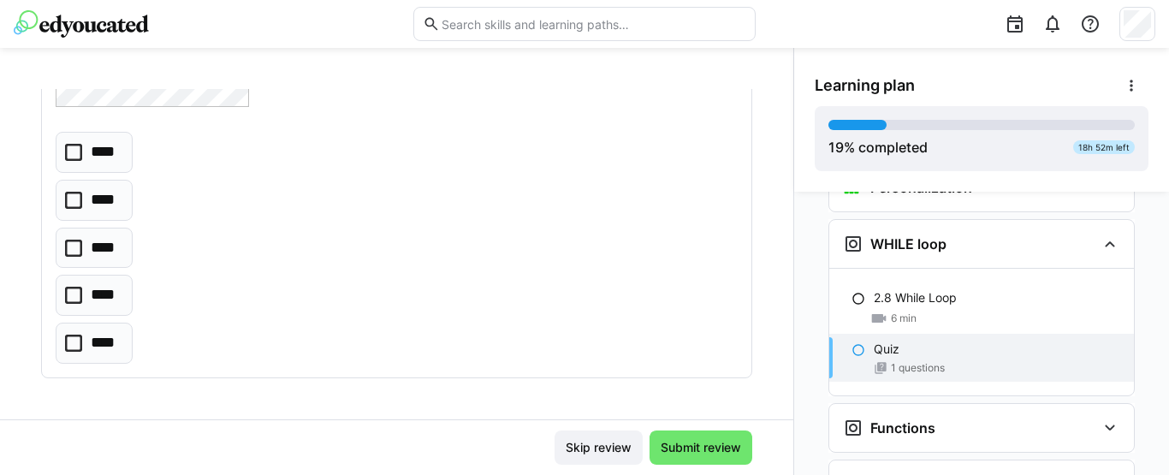
click at [79, 248] on icon at bounding box center [73, 248] width 17 height 17
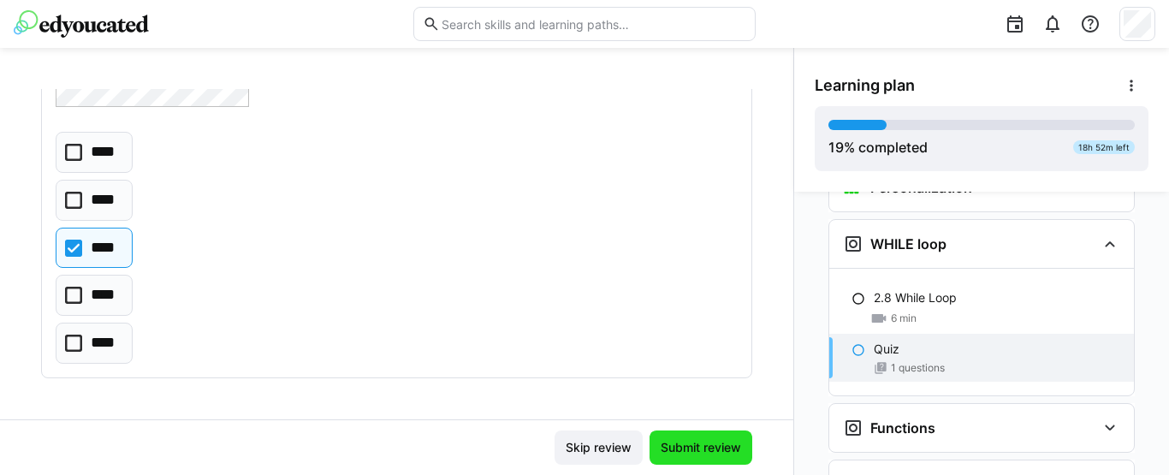
click at [681, 442] on span "Submit review" at bounding box center [701, 447] width 86 height 17
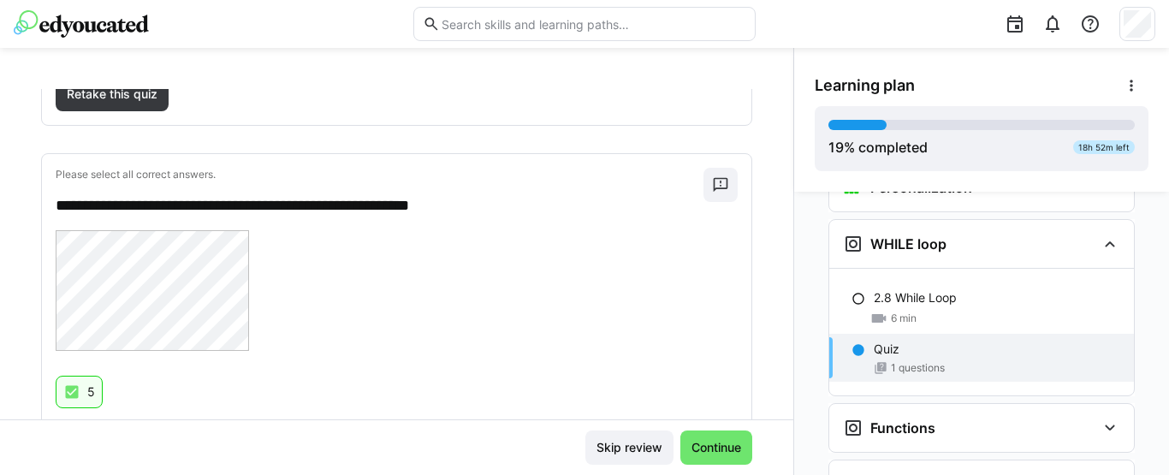
scroll to position [251, 0]
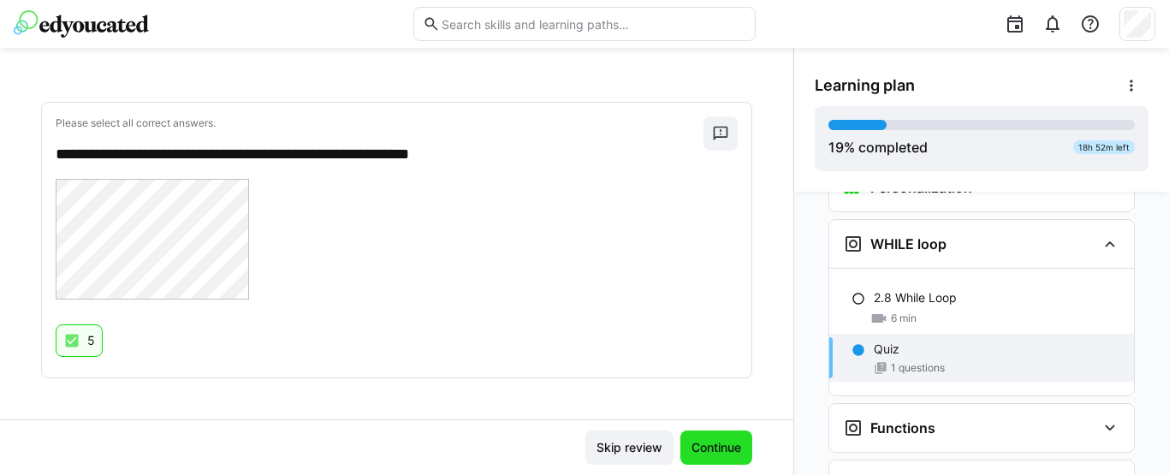
click at [703, 454] on span "Continue" at bounding box center [716, 447] width 55 height 17
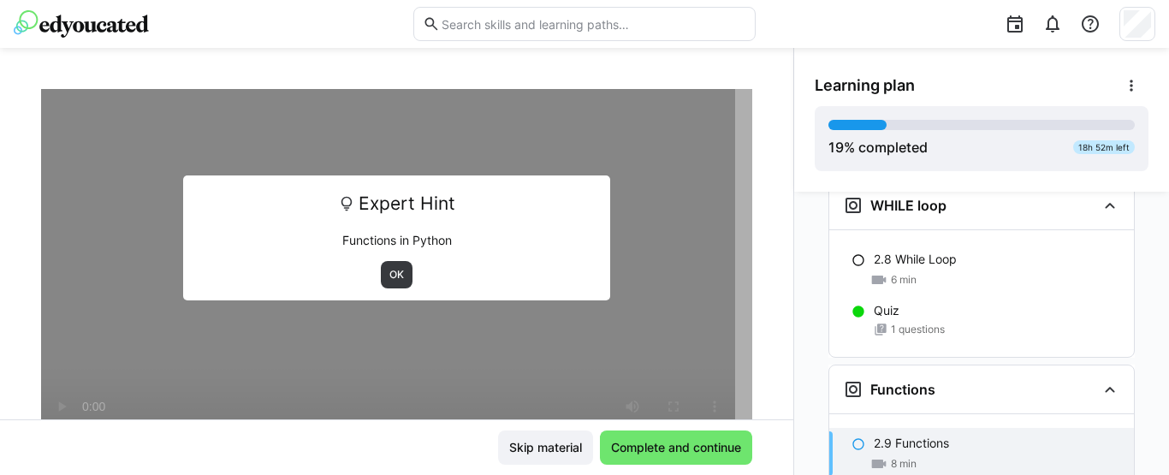
scroll to position [1717, 0]
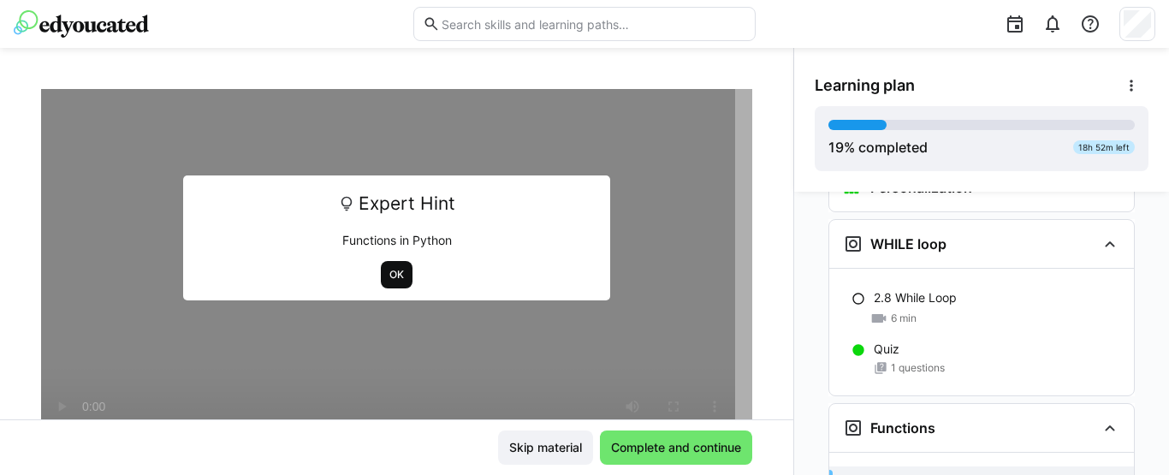
click at [388, 278] on span "OK" at bounding box center [397, 275] width 18 height 14
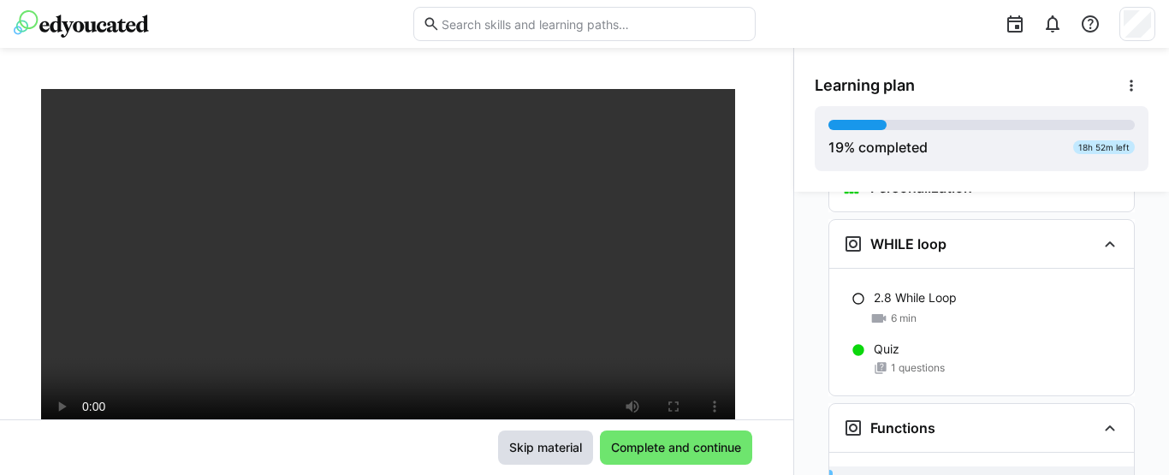
click at [519, 449] on span "Skip material" at bounding box center [546, 447] width 78 height 17
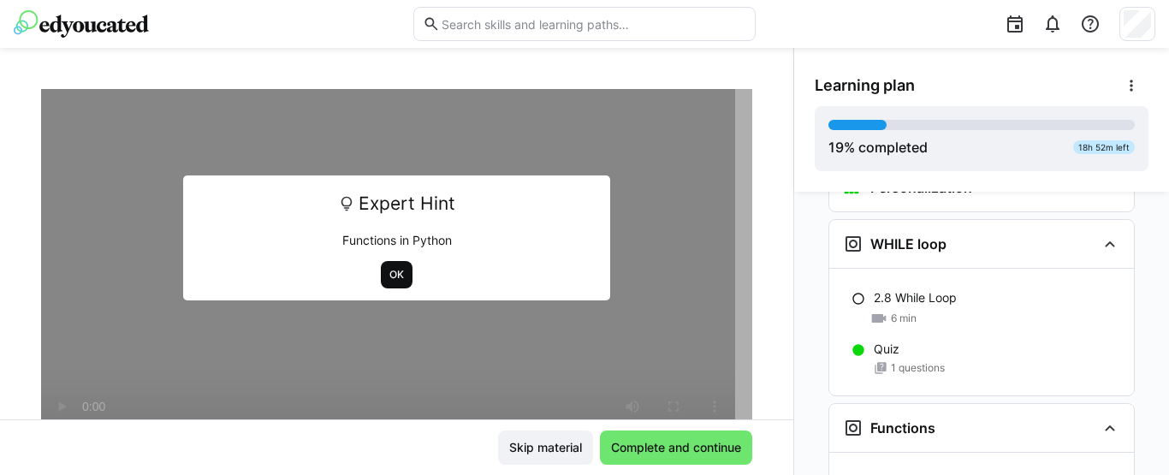
click at [381, 266] on span "OK" at bounding box center [397, 274] width 32 height 27
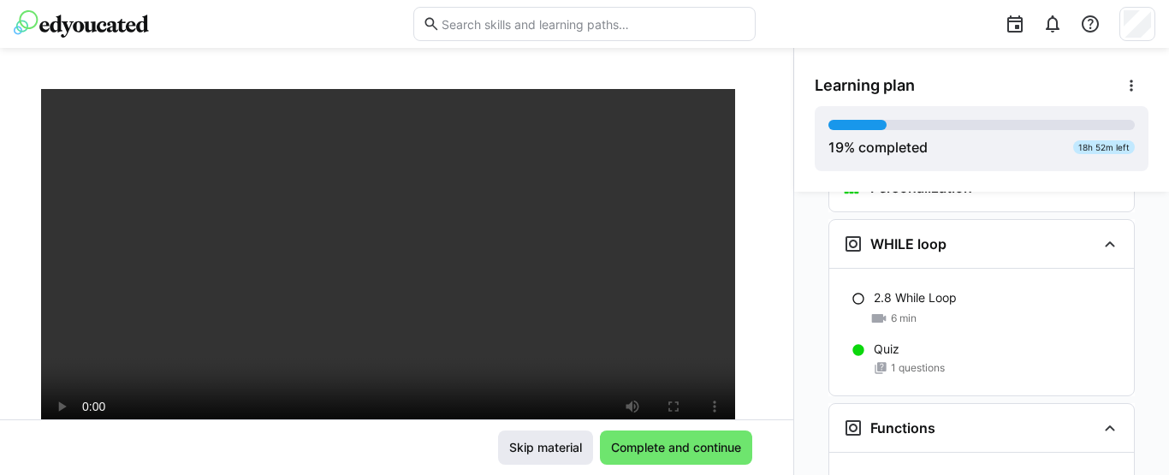
click at [530, 446] on span "Skip material" at bounding box center [546, 447] width 78 height 17
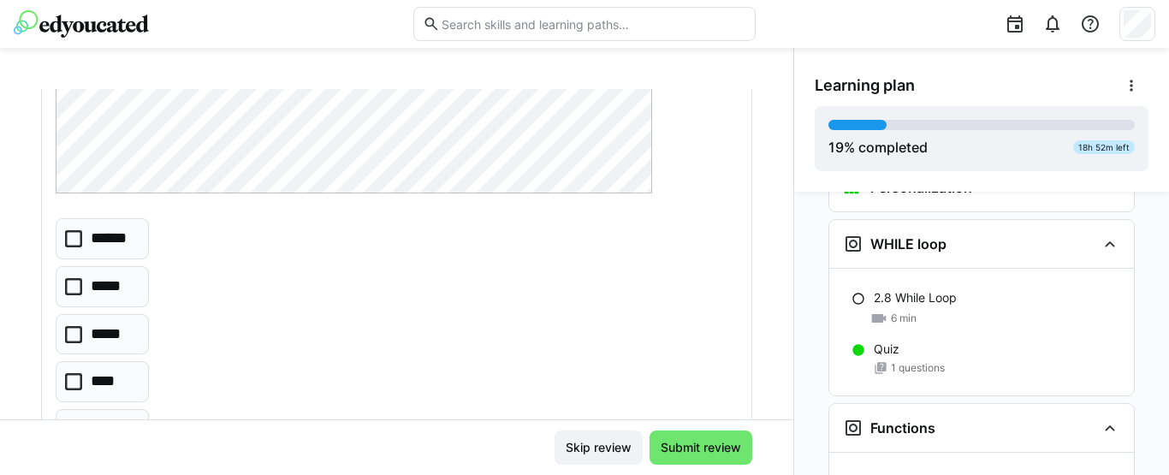
scroll to position [377, 0]
click at [79, 279] on icon at bounding box center [73, 283] width 17 height 17
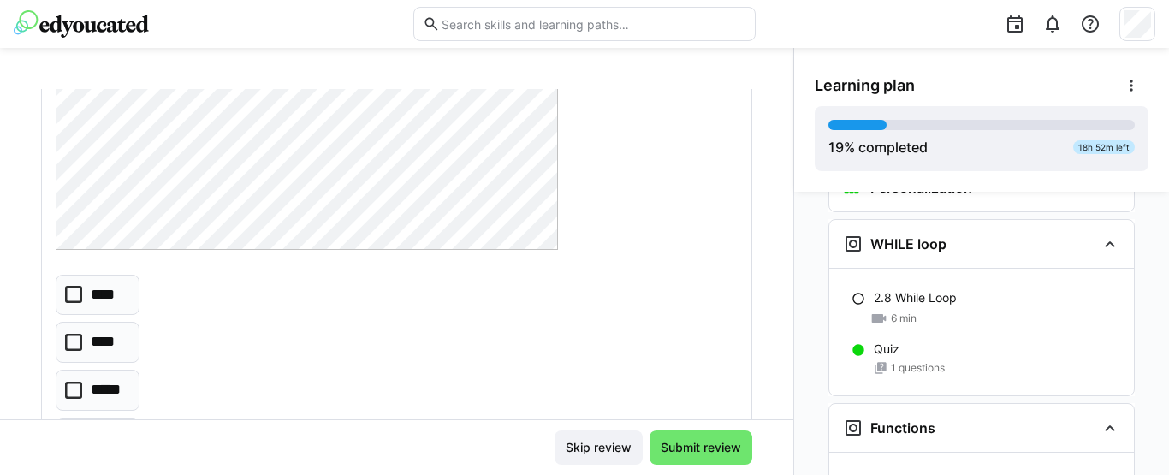
scroll to position [1005, 0]
click at [70, 389] on icon at bounding box center [73, 389] width 17 height 17
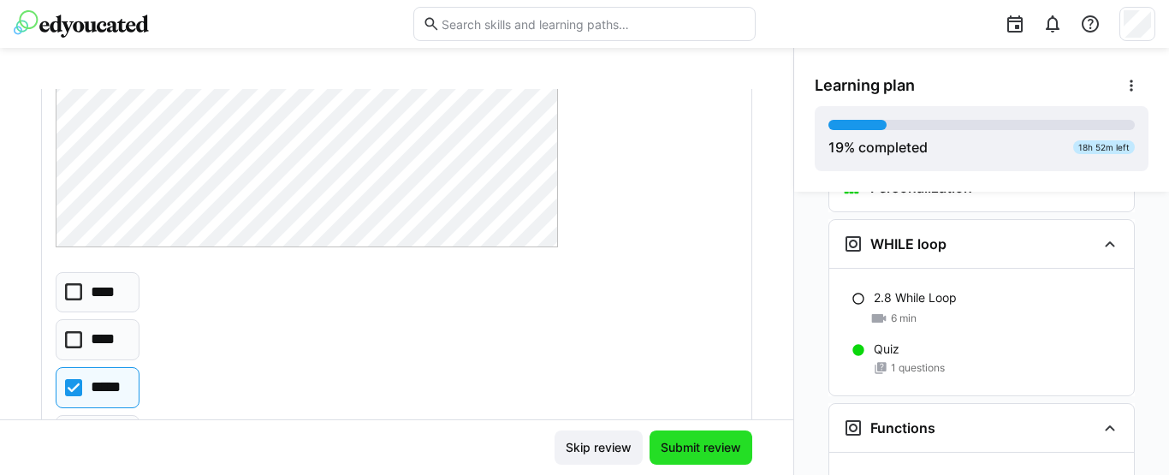
click at [675, 445] on span "Submit review" at bounding box center [701, 447] width 86 height 17
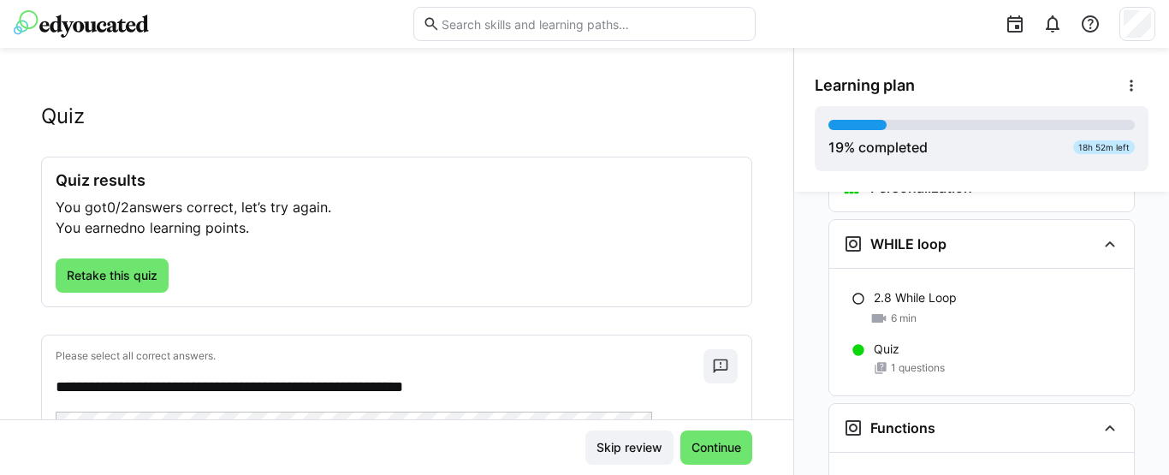
scroll to position [0, 0]
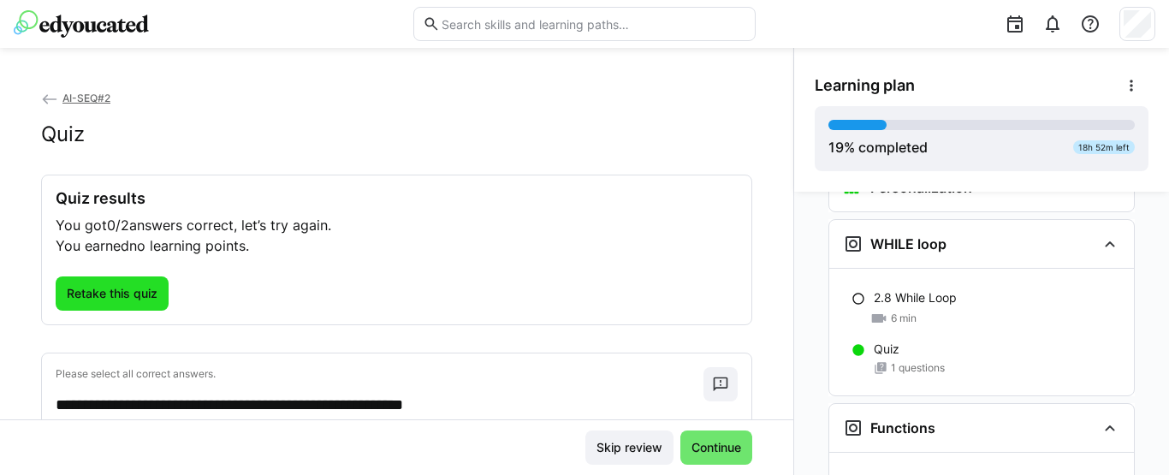
click at [143, 300] on span "Retake this quiz" at bounding box center [112, 293] width 96 height 17
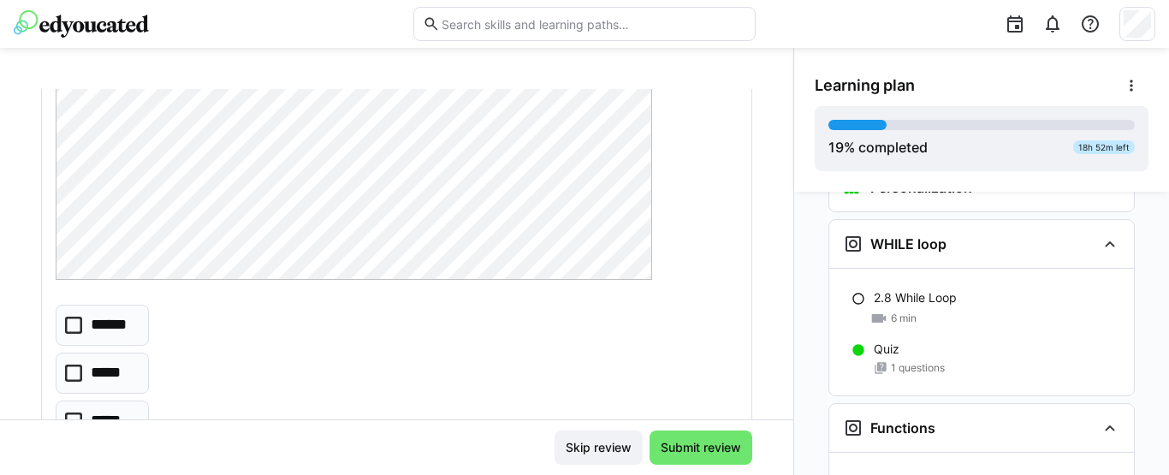
scroll to position [279, 0]
click at [143, 300] on div "**********" at bounding box center [396, 227] width 709 height 662
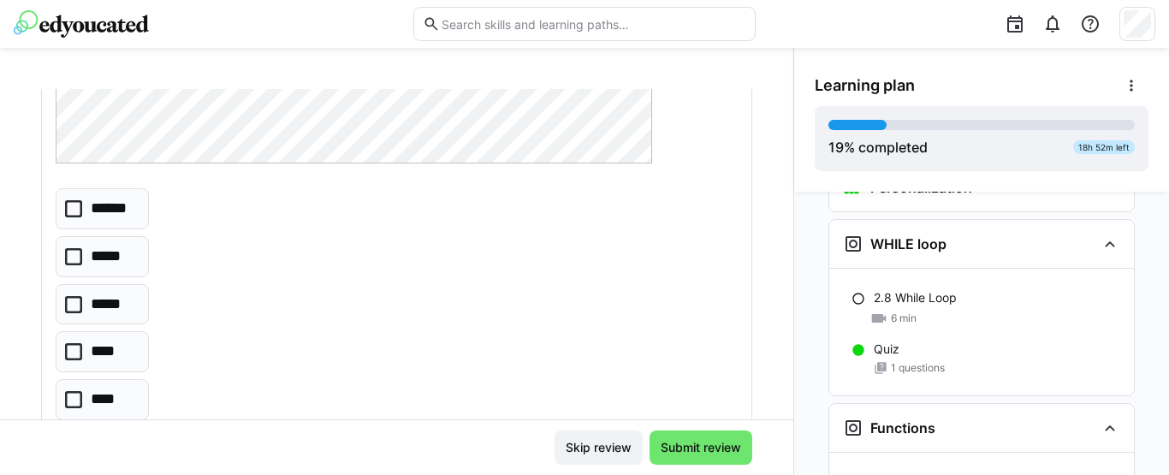
scroll to position [404, 0]
click at [73, 200] on icon at bounding box center [73, 207] width 17 height 17
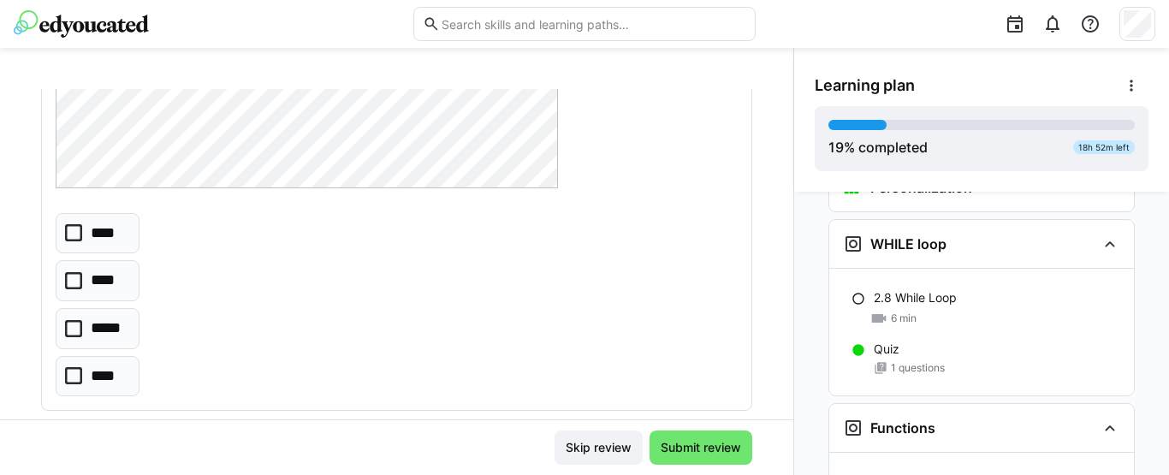
scroll to position [1095, 0]
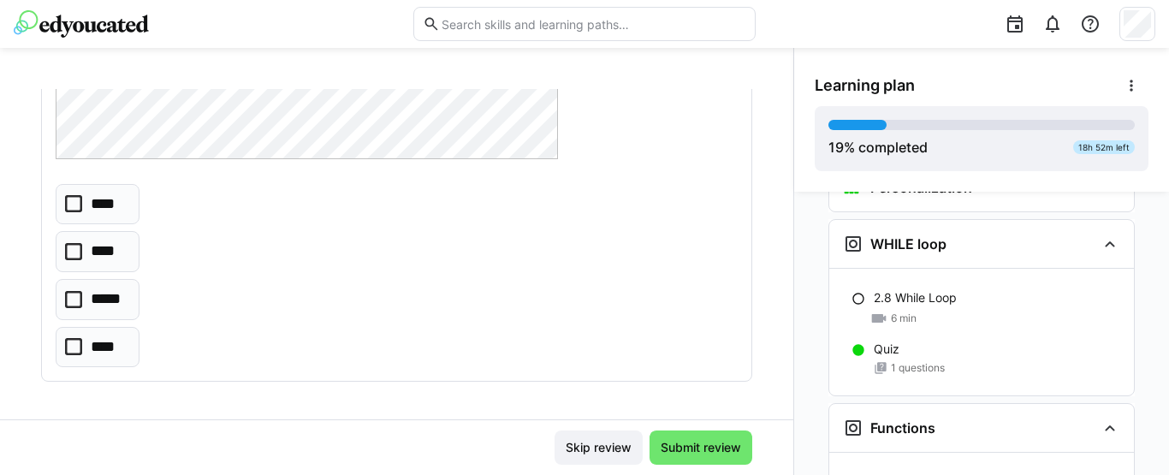
click at [79, 302] on icon at bounding box center [73, 299] width 17 height 17
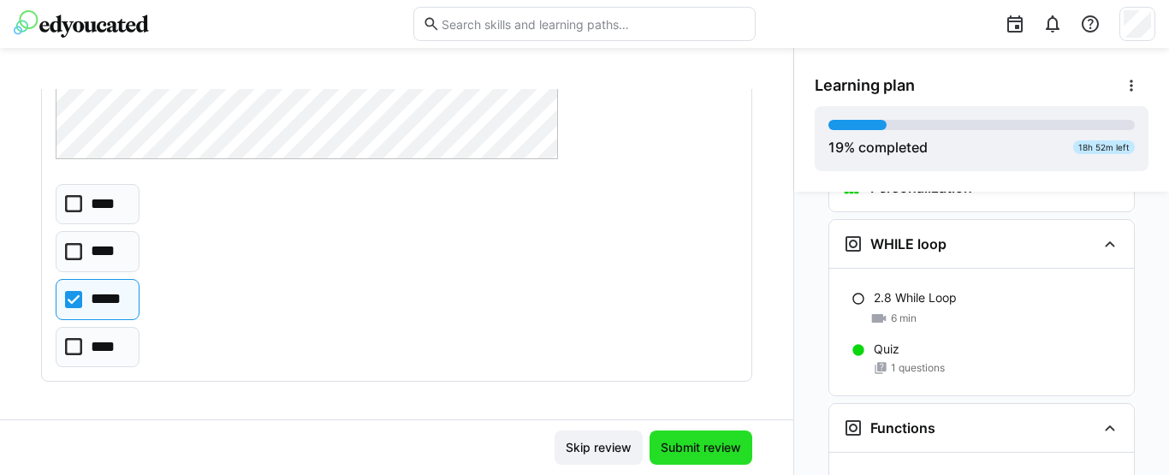
click at [694, 457] on span "Submit review" at bounding box center [701, 447] width 103 height 34
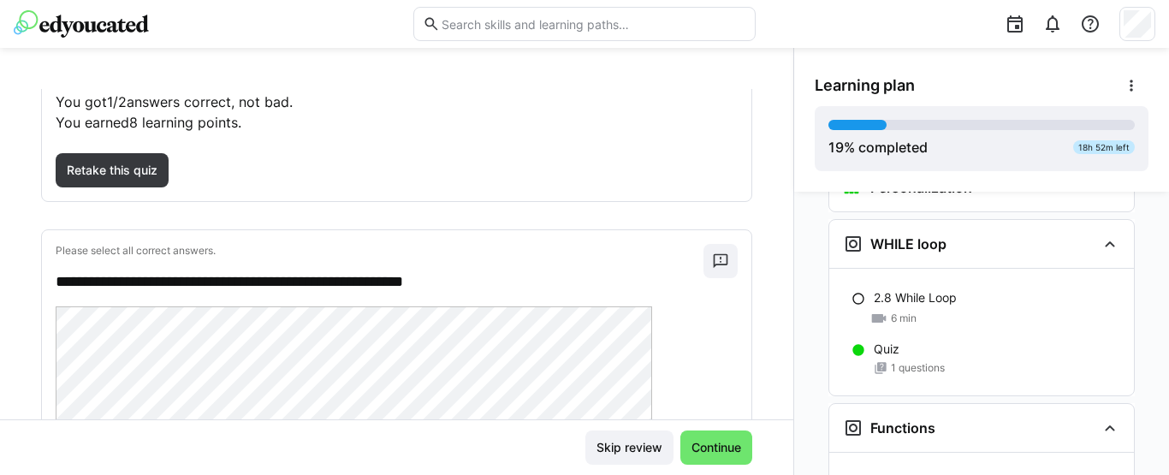
scroll to position [122, 0]
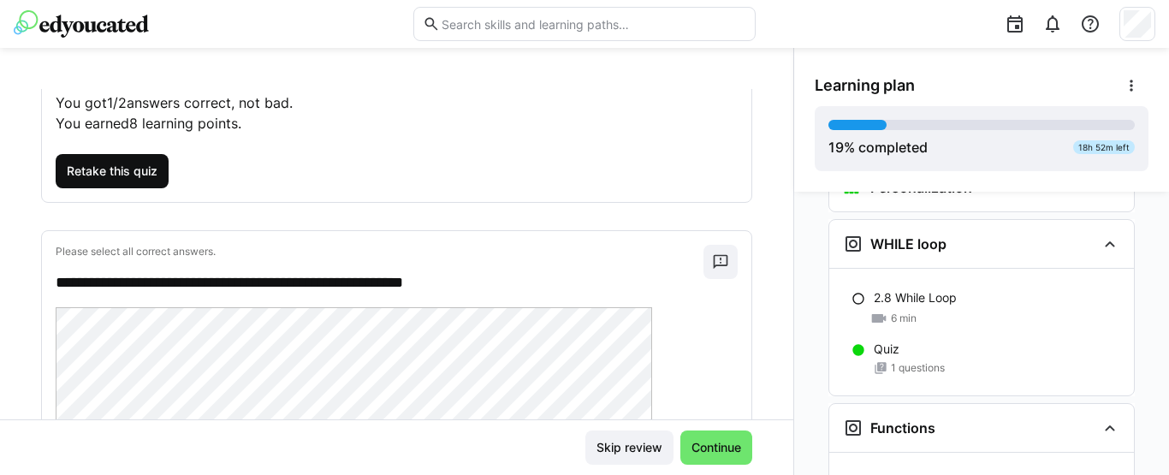
click at [145, 174] on span "Retake this quiz" at bounding box center [112, 171] width 96 height 17
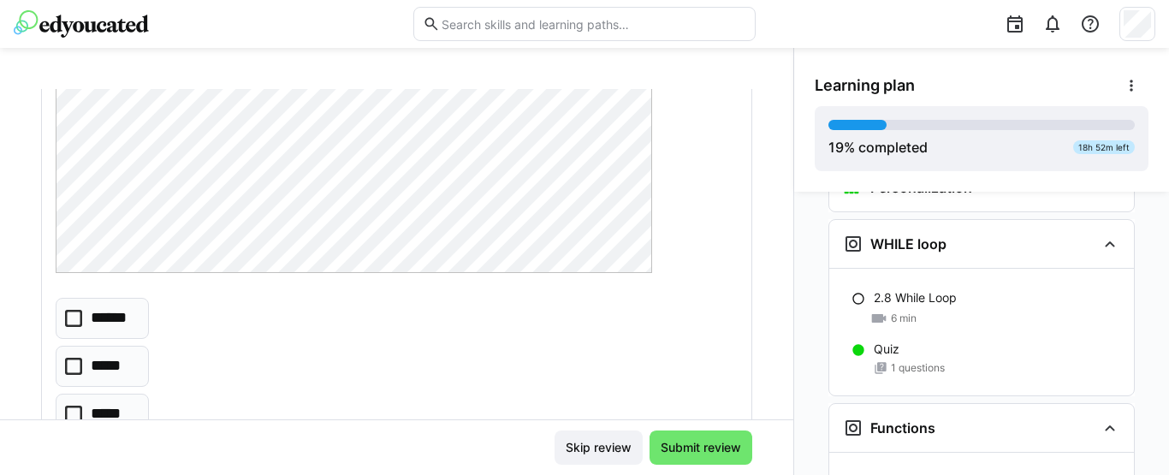
scroll to position [335, 0]
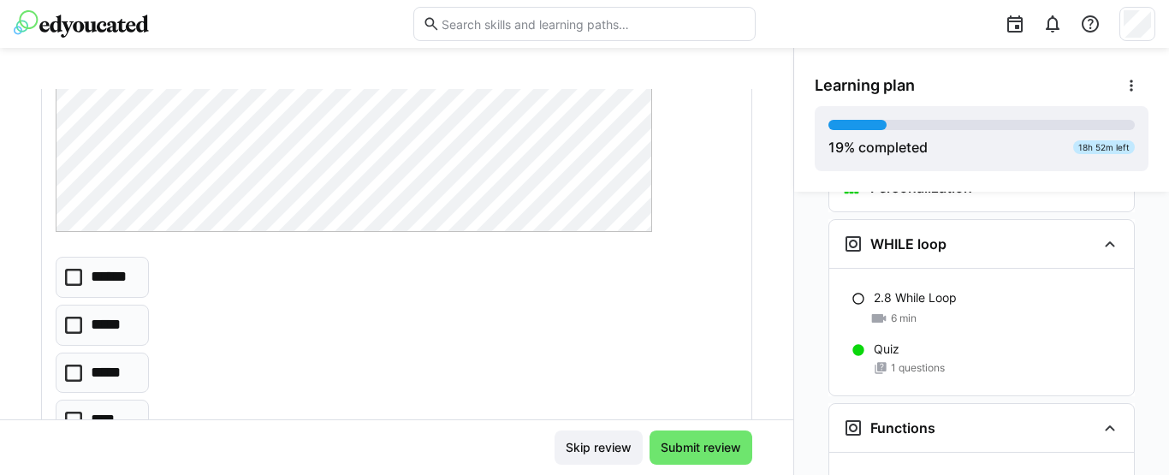
click at [73, 276] on icon at bounding box center [73, 277] width 17 height 17
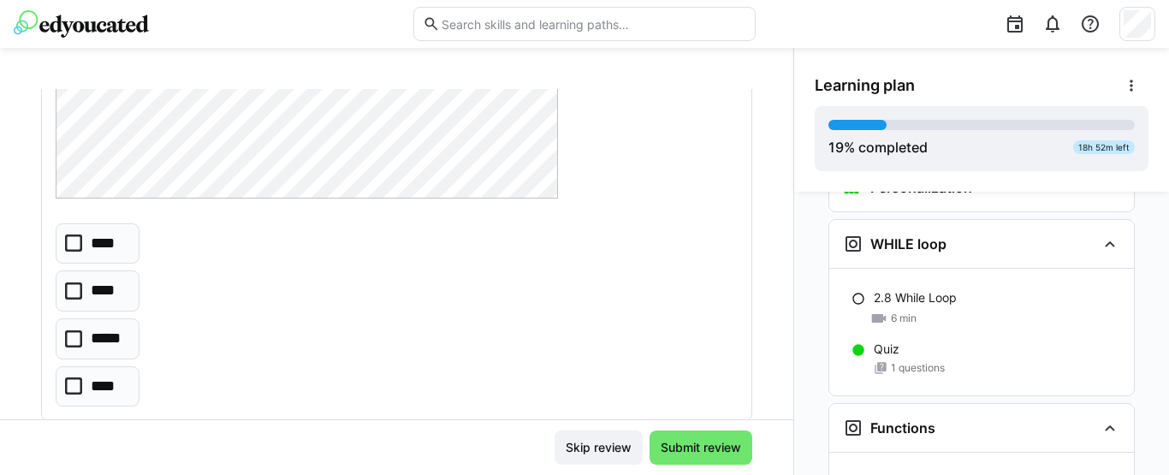
scroll to position [1099, 0]
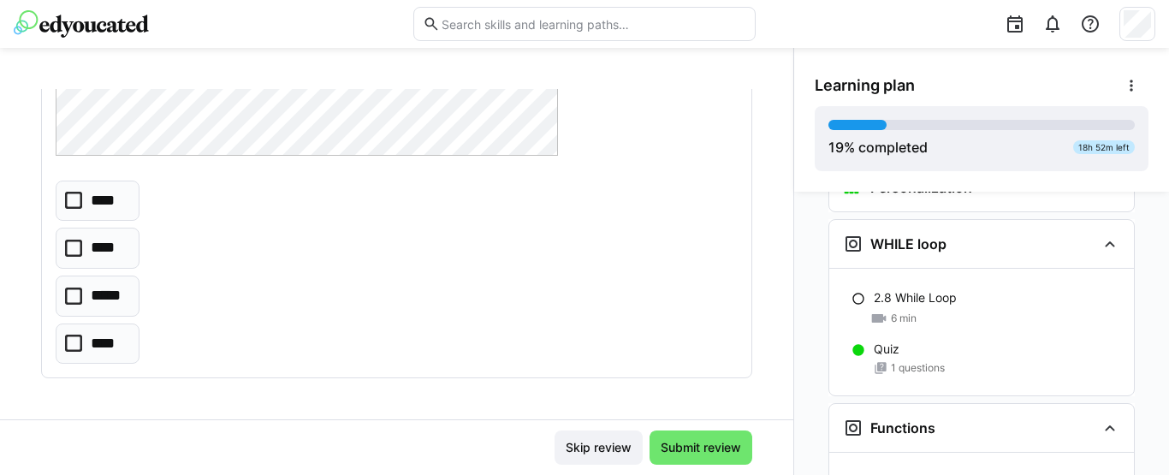
click at [72, 200] on icon at bounding box center [73, 200] width 17 height 17
click at [675, 452] on span "Submit review" at bounding box center [701, 447] width 86 height 17
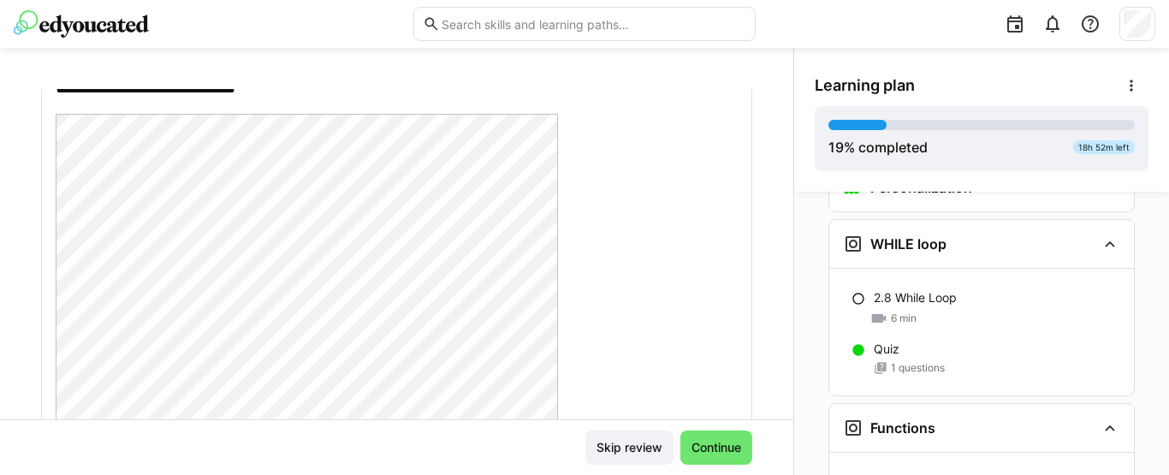
scroll to position [809, 0]
